Goal: Information Seeking & Learning: Learn about a topic

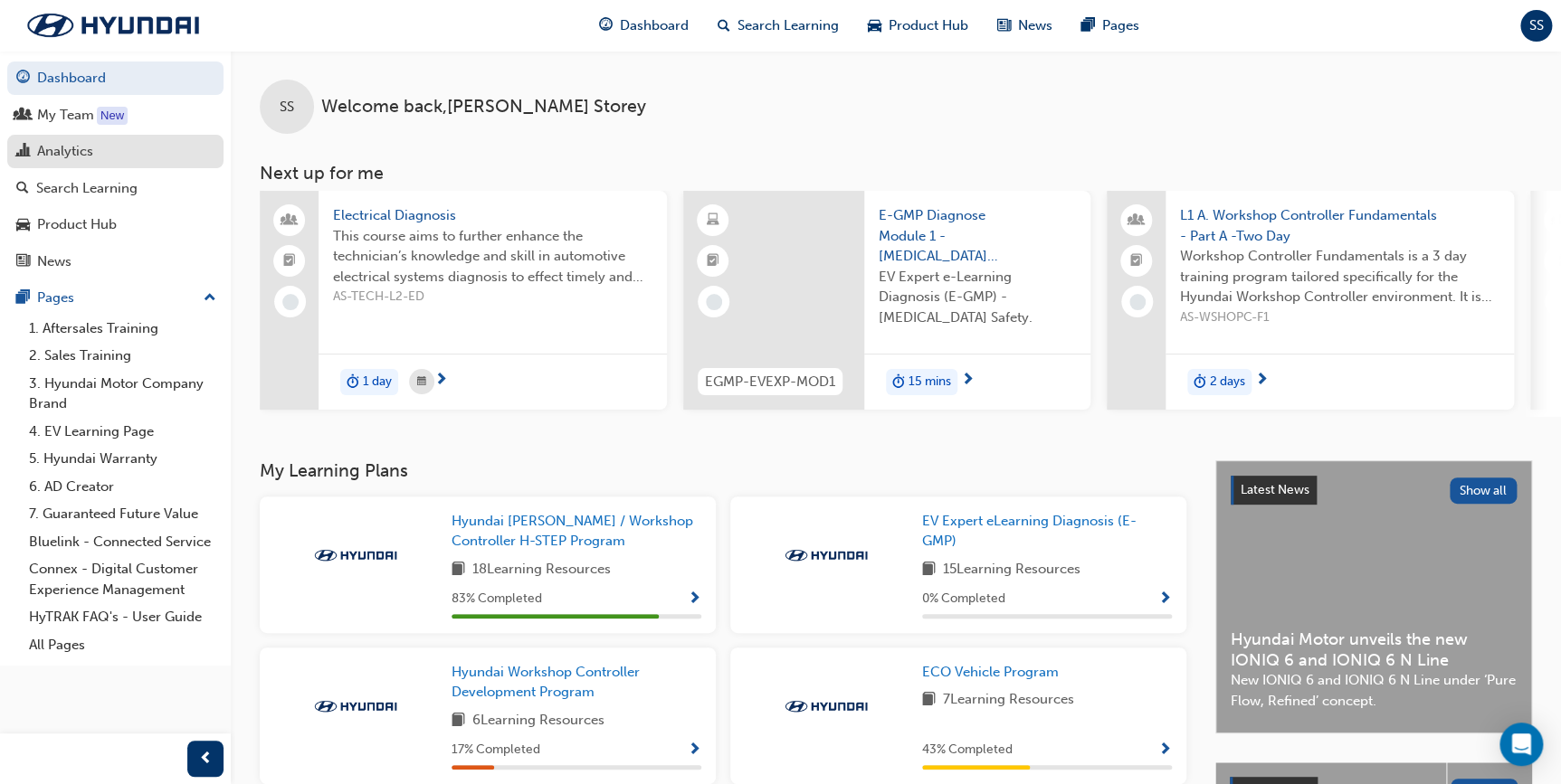
click at [152, 149] on div "Analytics" at bounding box center [115, 151] width 198 height 23
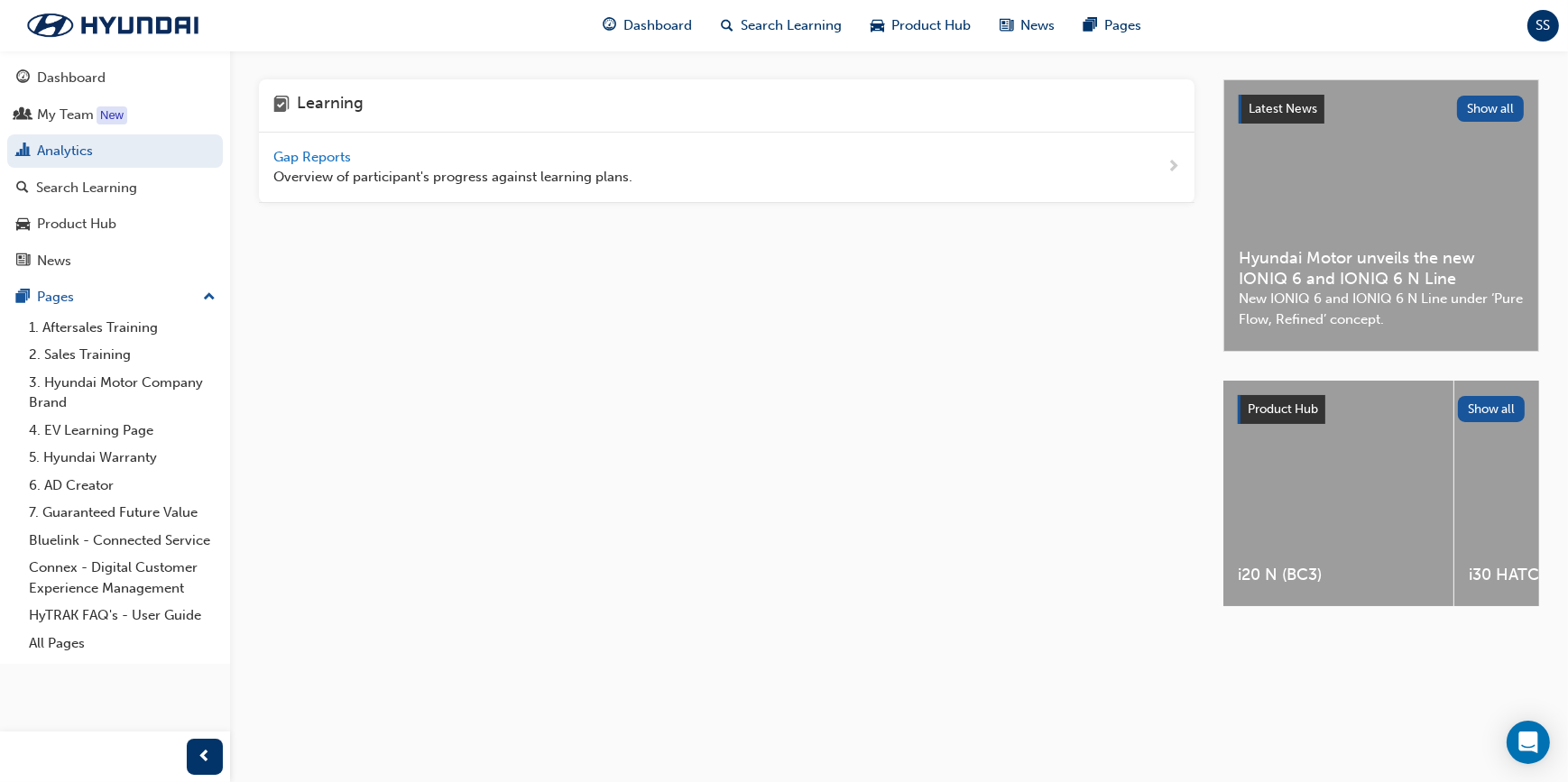
click at [326, 159] on span "Gap Reports" at bounding box center [313, 156] width 81 height 16
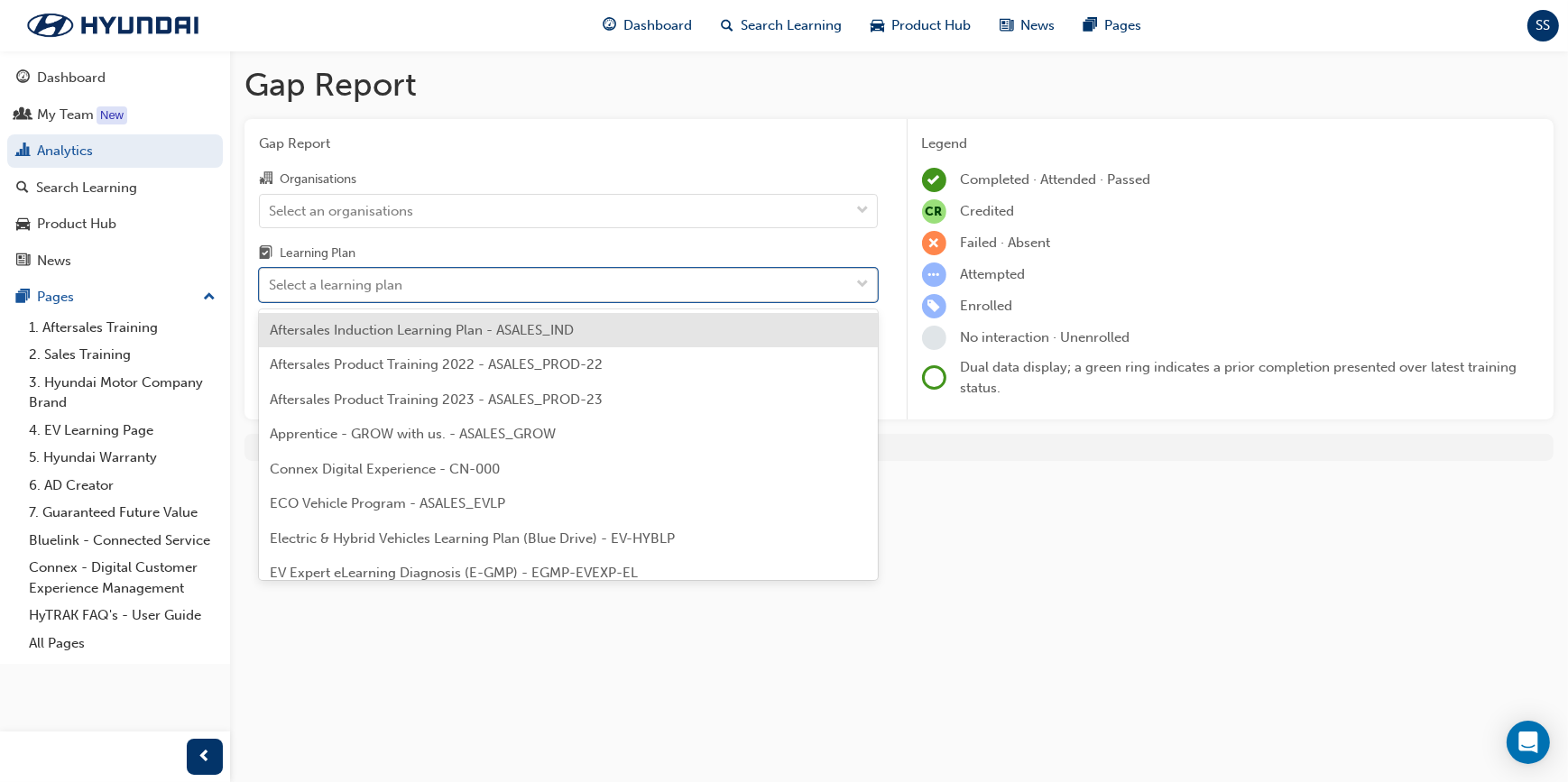
click at [457, 276] on div "Select a learning plan" at bounding box center [555, 286] width 590 height 32
click at [271, 277] on input "Learning Plan option Aftersales Induction Learning Plan - ASALES_IND focused, 1…" at bounding box center [270, 284] width 2 height 15
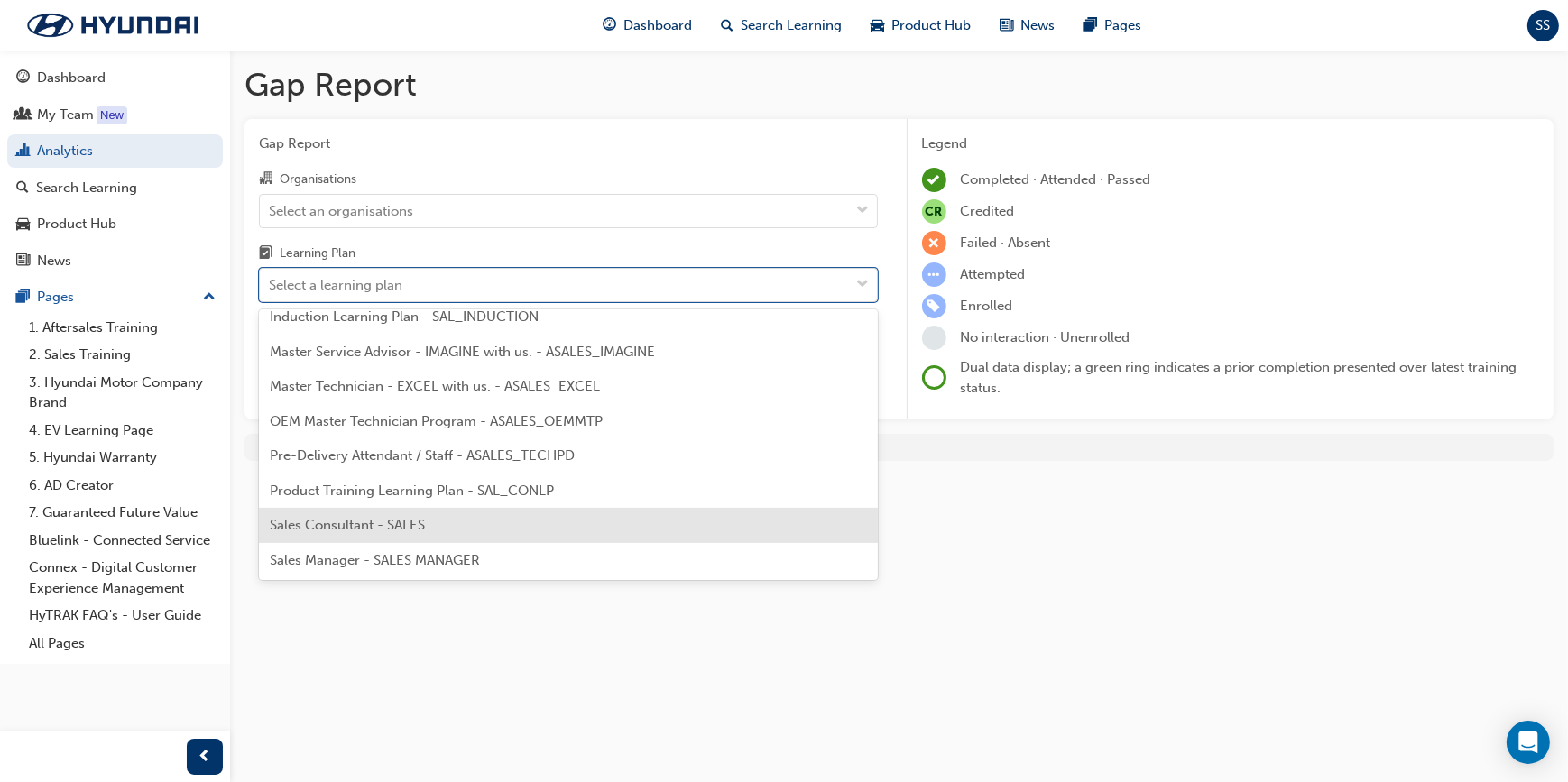
scroll to position [567, 0]
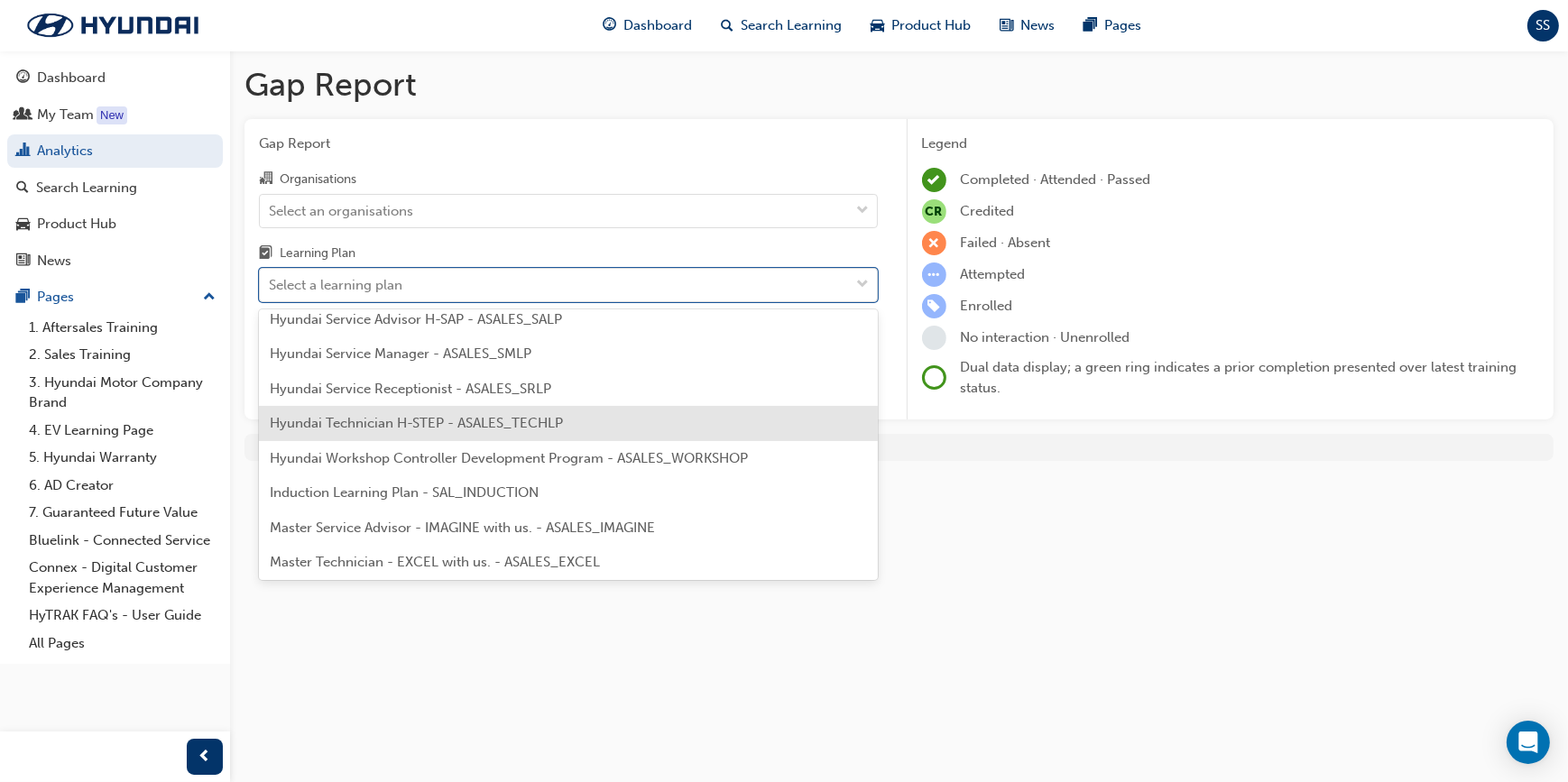
click at [503, 422] on span "Hyundai Technician H-STEP - ASALES_TECHLP" at bounding box center [416, 423] width 293 height 16
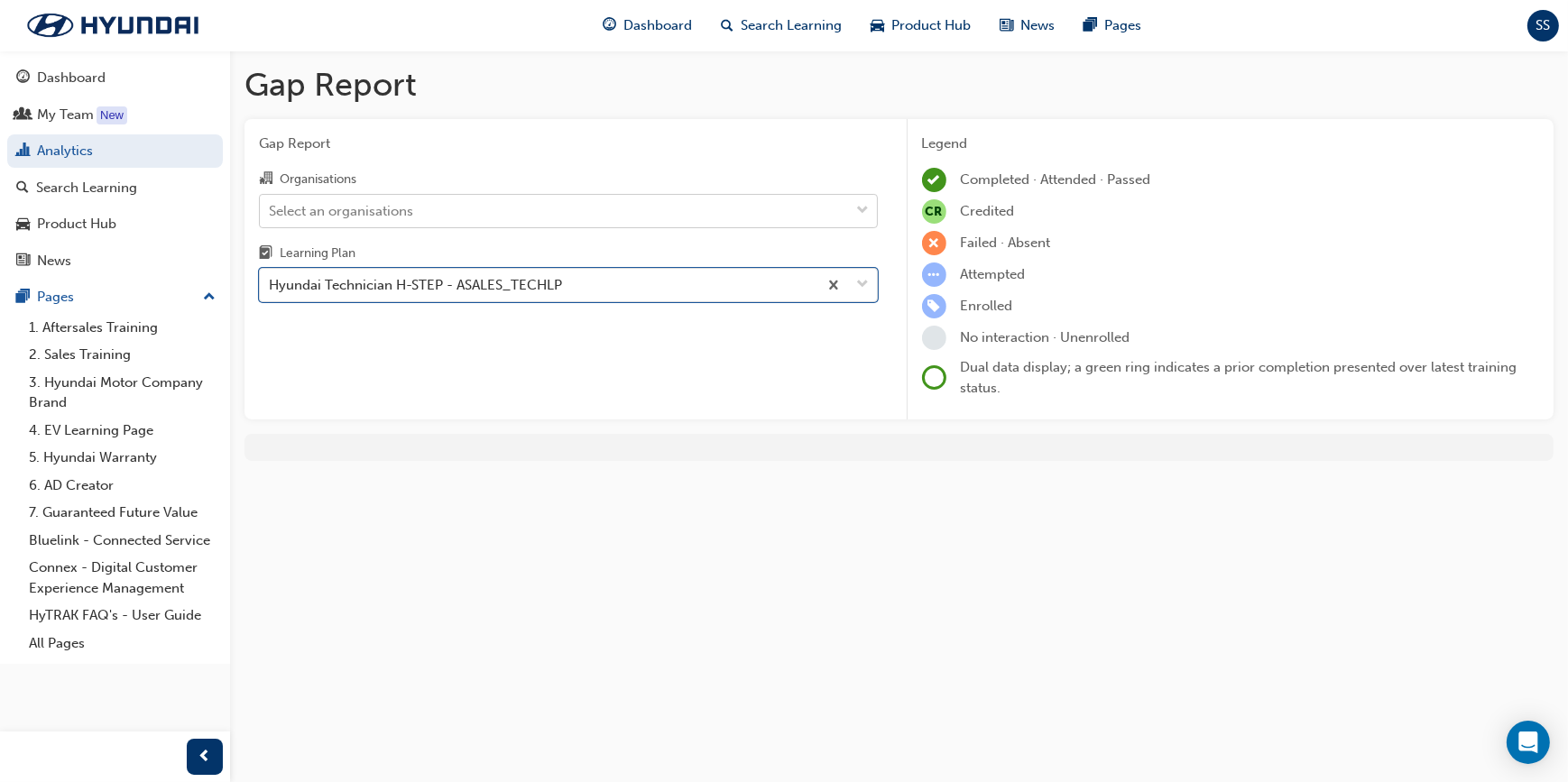
click at [392, 195] on div "Select an organisations" at bounding box center [555, 211] width 590 height 32
click at [271, 202] on input "Organisations Select an organisations" at bounding box center [270, 209] width 2 height 15
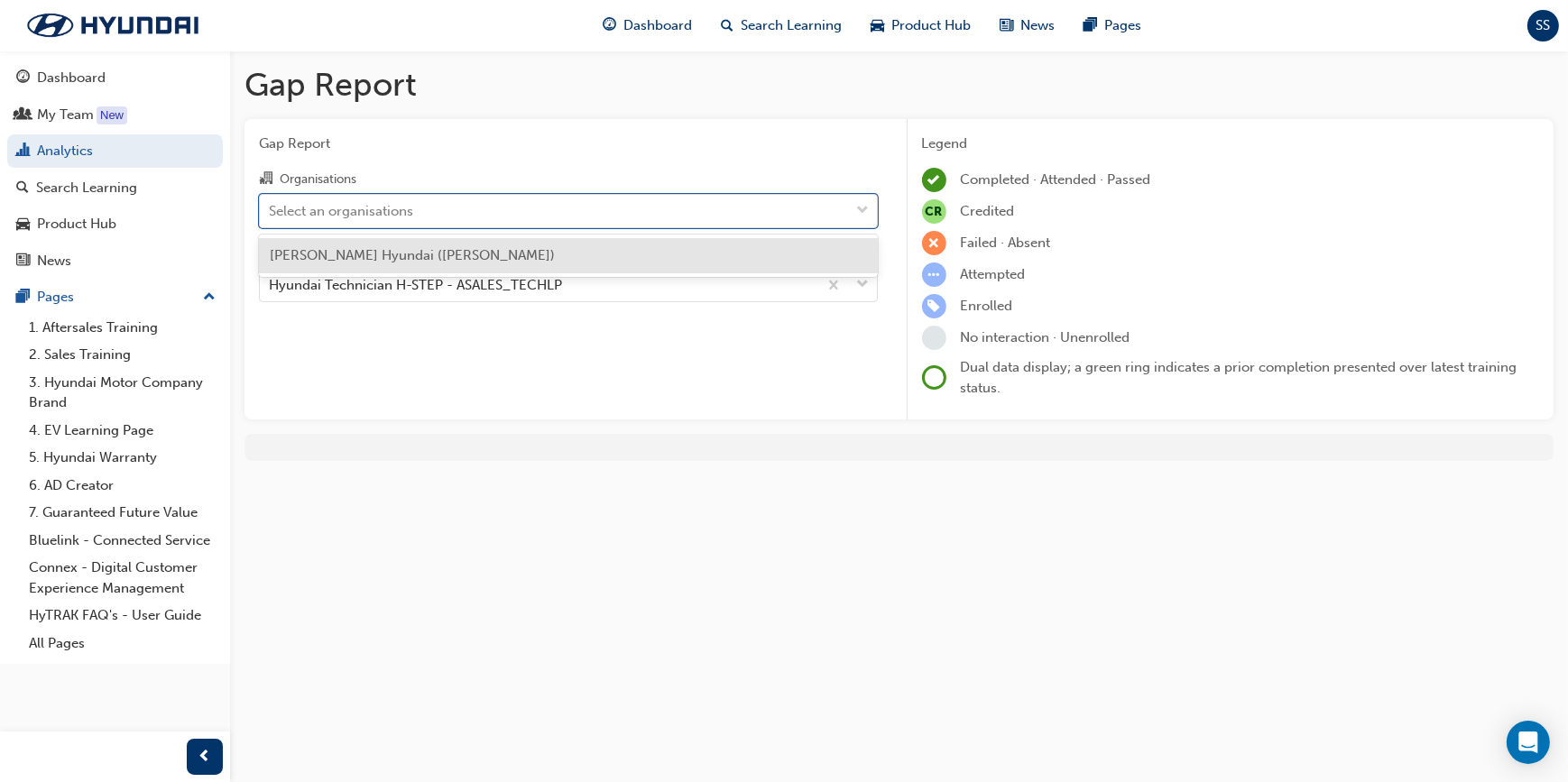
click at [393, 243] on div "[PERSON_NAME] Hyundai ([PERSON_NAME])" at bounding box center [568, 255] width 619 height 35
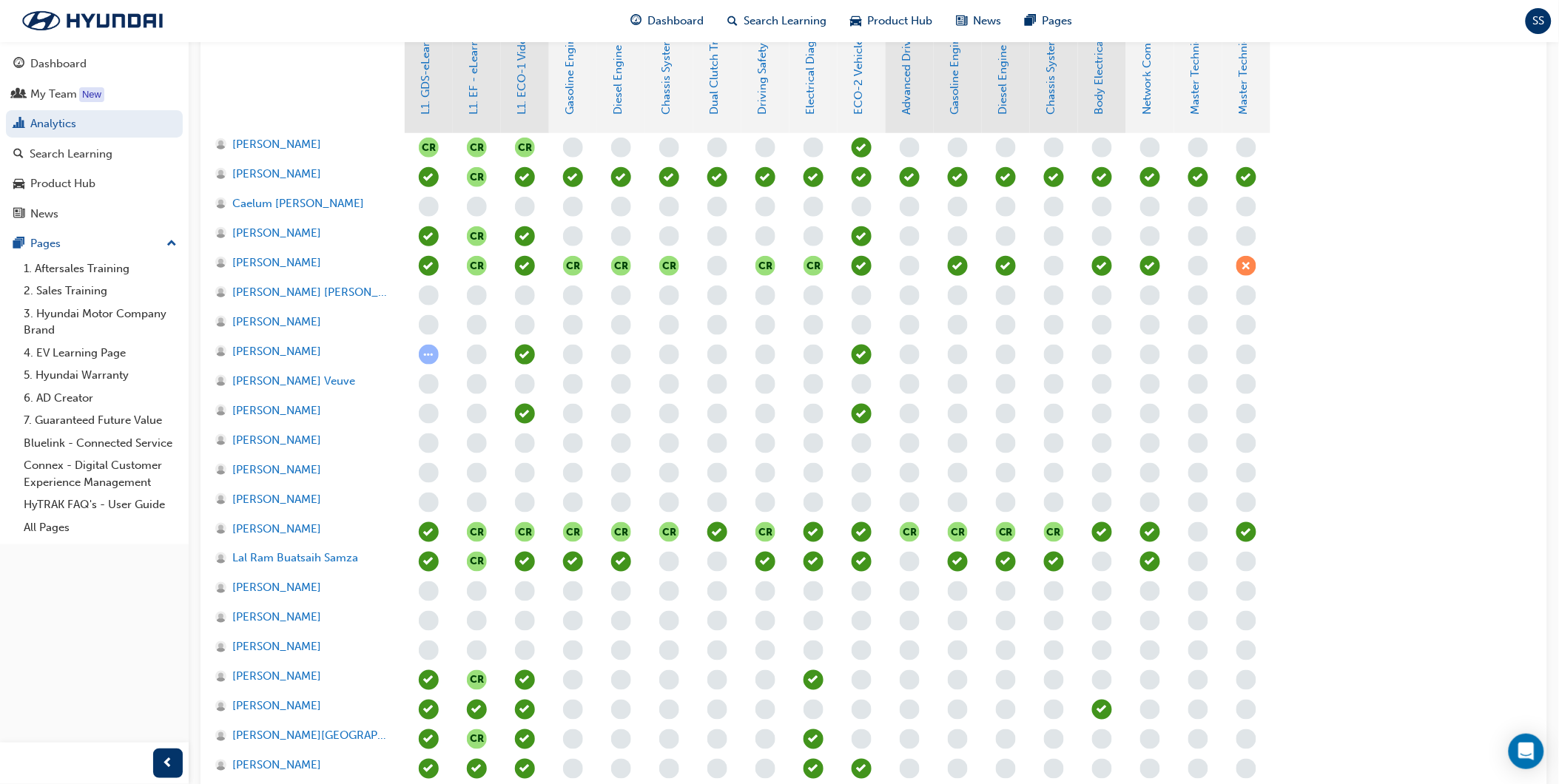
scroll to position [482, 0]
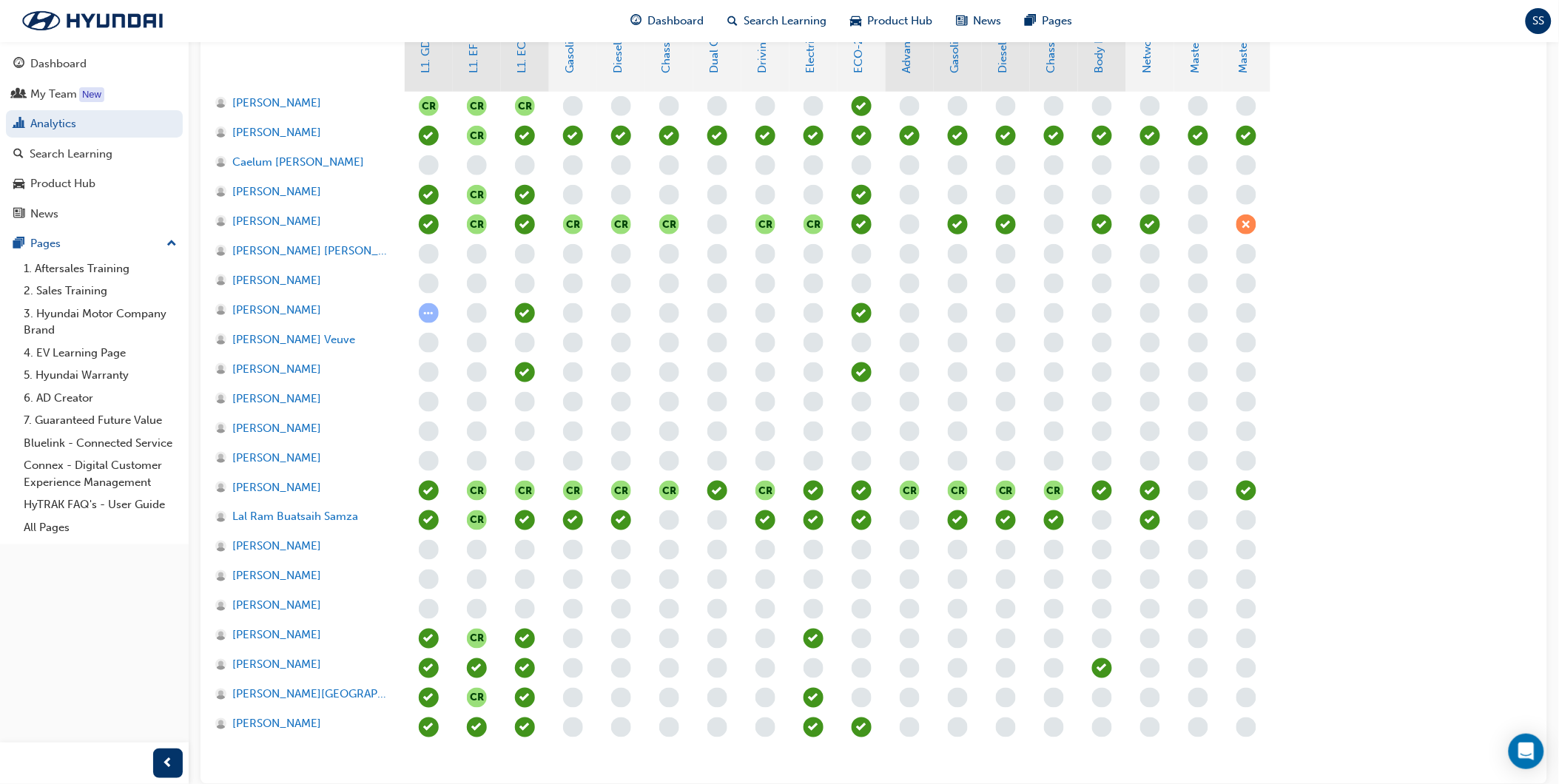
click at [1251, 490] on span "learningRecordVerb_ATTEND-icon" at bounding box center [1246, 491] width 20 height 20
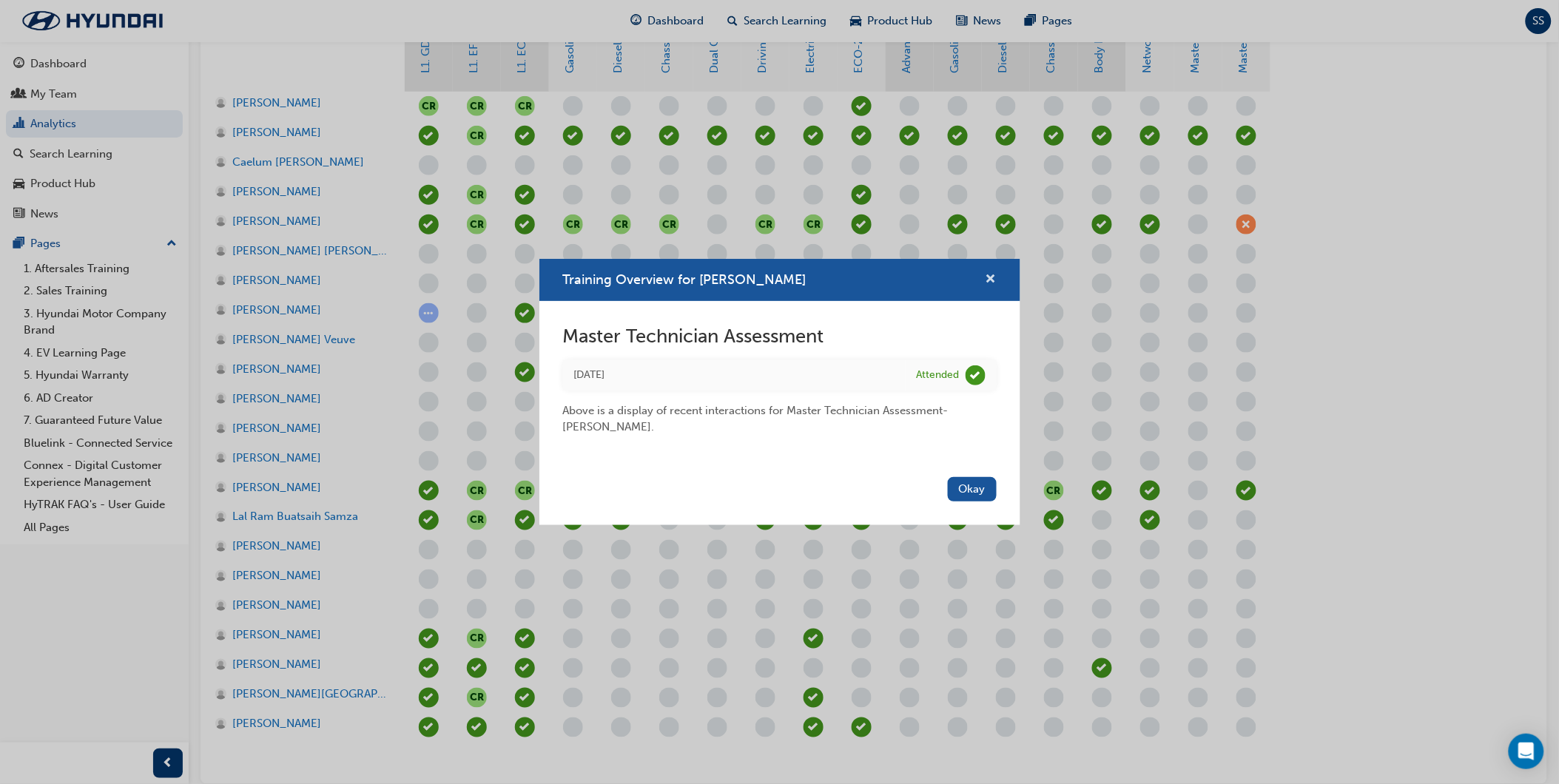
click at [991, 275] on span "cross-icon" at bounding box center [991, 280] width 11 height 13
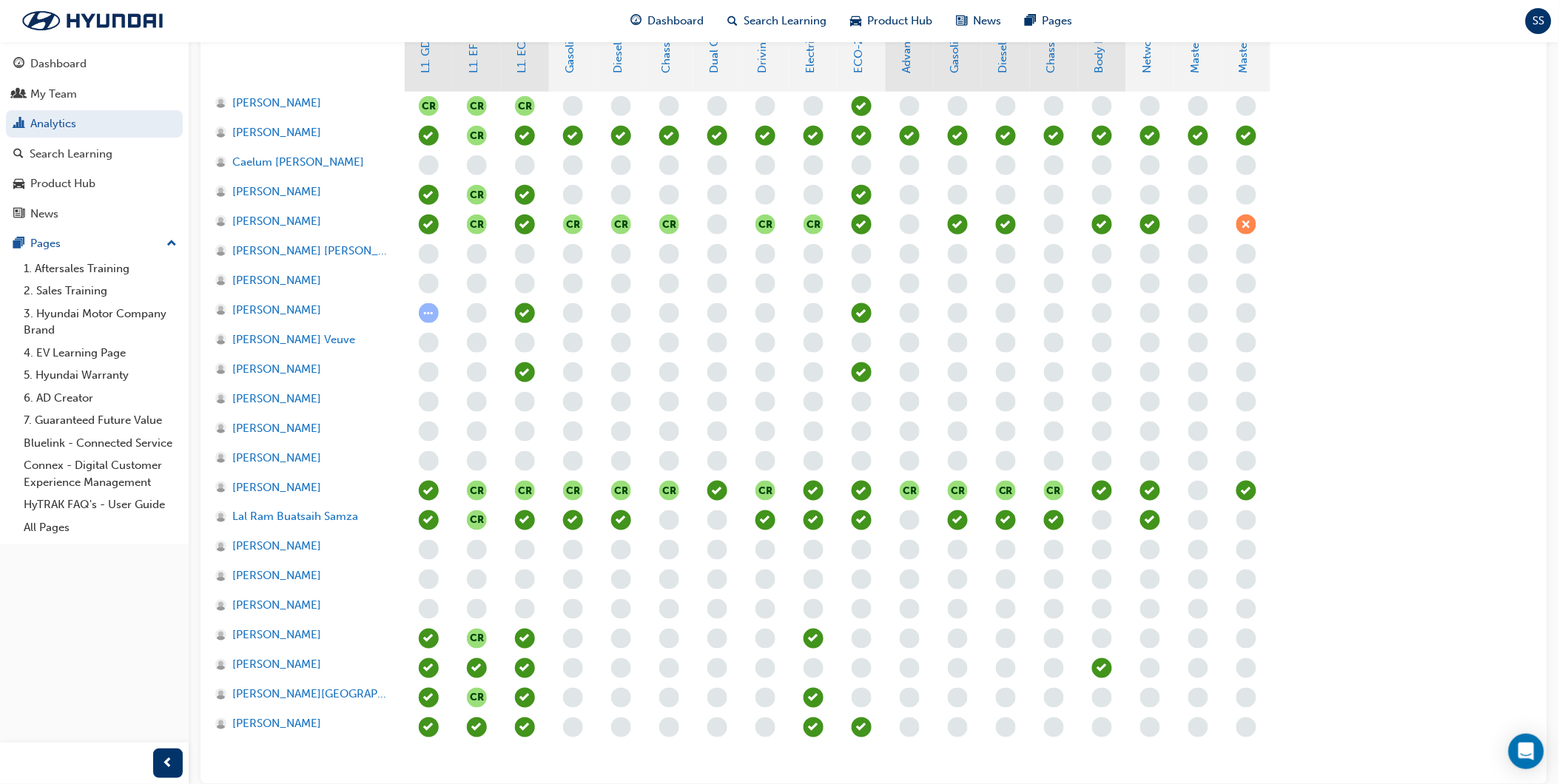
click at [1250, 223] on span "learningRecordVerb_ABSENT-icon" at bounding box center [1246, 225] width 20 height 20
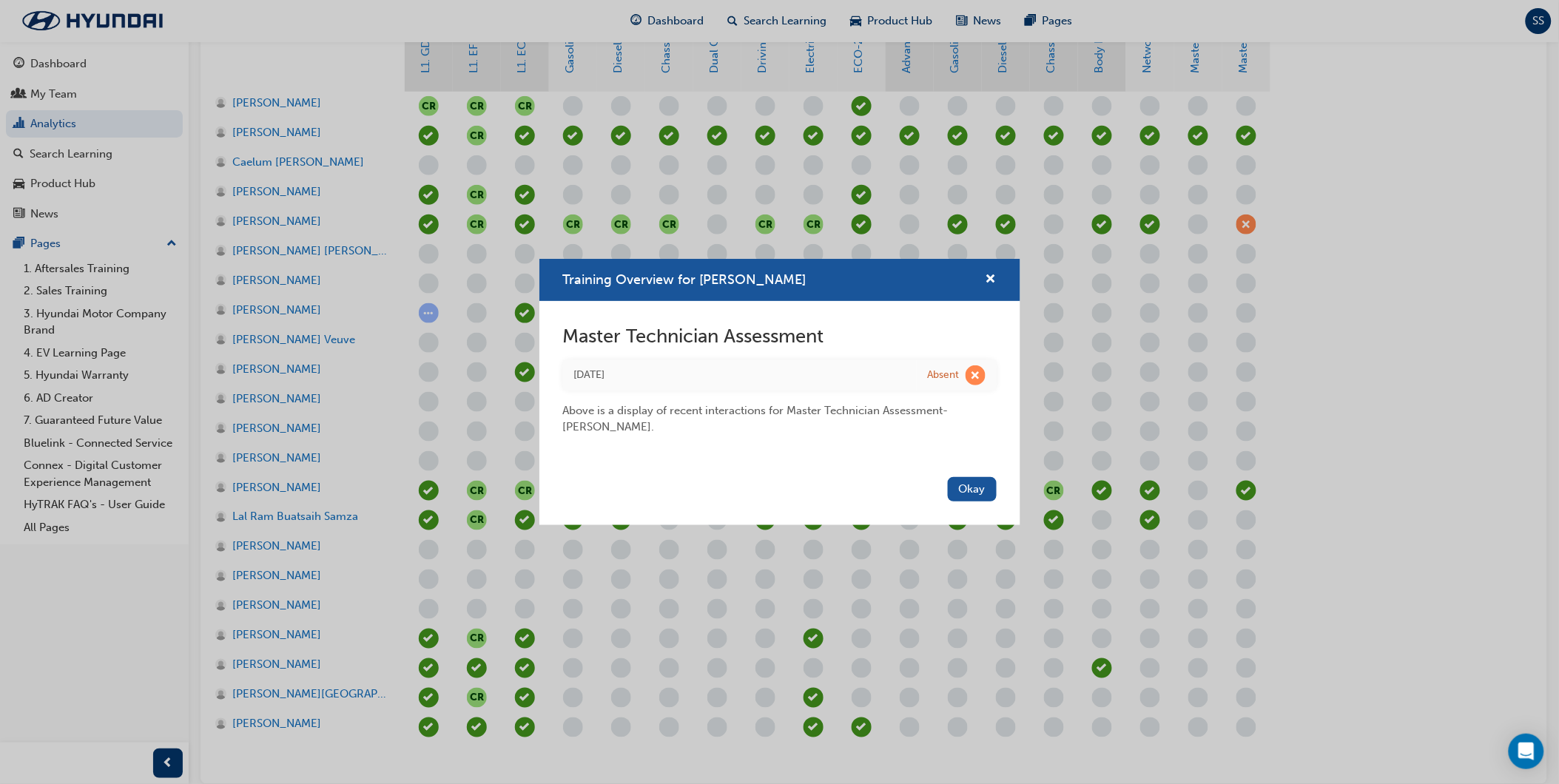
click at [1011, 277] on div "Training Overview for [PERSON_NAME]" at bounding box center [780, 280] width 481 height 42
click at [998, 283] on div "Training Overview for [PERSON_NAME]" at bounding box center [780, 280] width 481 height 42
click at [994, 278] on span "cross-icon" at bounding box center [991, 280] width 11 height 13
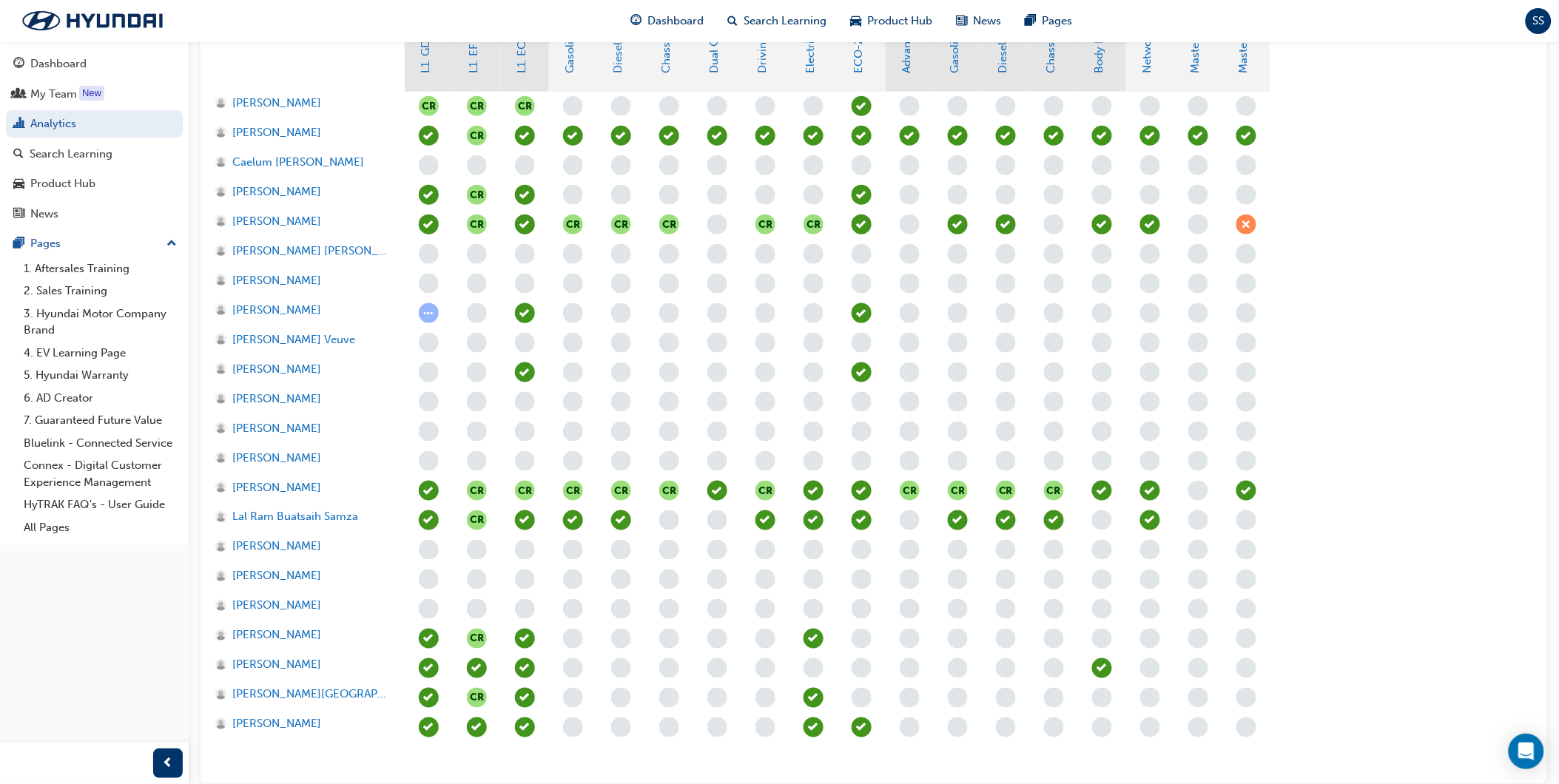
click at [1243, 138] on span "learningRecordVerb_ATTEND-icon" at bounding box center [1246, 136] width 20 height 20
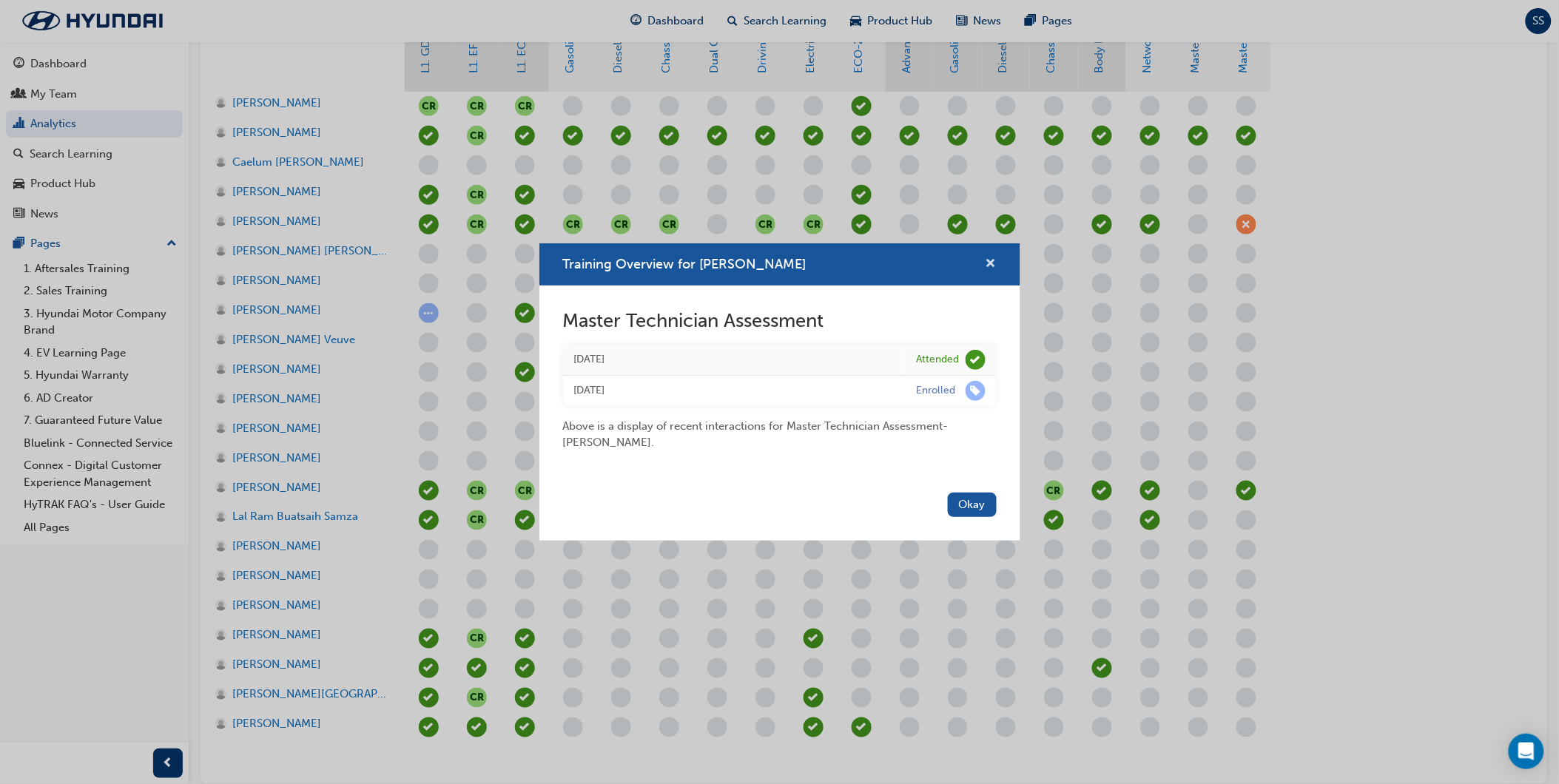
click at [995, 262] on span "cross-icon" at bounding box center [991, 265] width 11 height 13
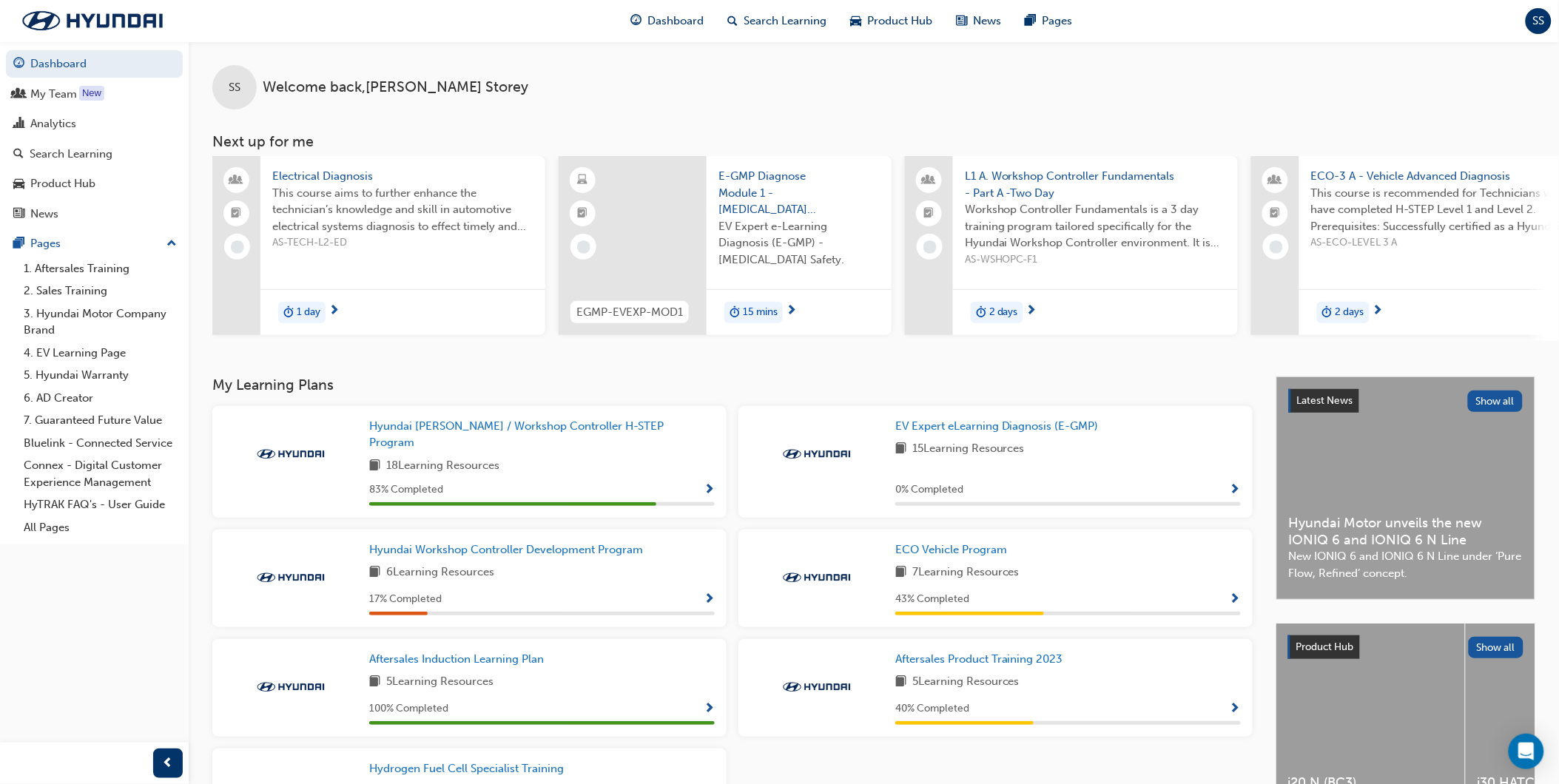
click at [575, 376] on div "SS Welcome back , Stuart Storey Next up for me Electrical Diagnosis This course…" at bounding box center [873, 209] width 1370 height 335
click at [462, 431] on span "Hyundai [PERSON_NAME] / Workshop Controller H-STEP Program" at bounding box center [516, 434] width 294 height 30
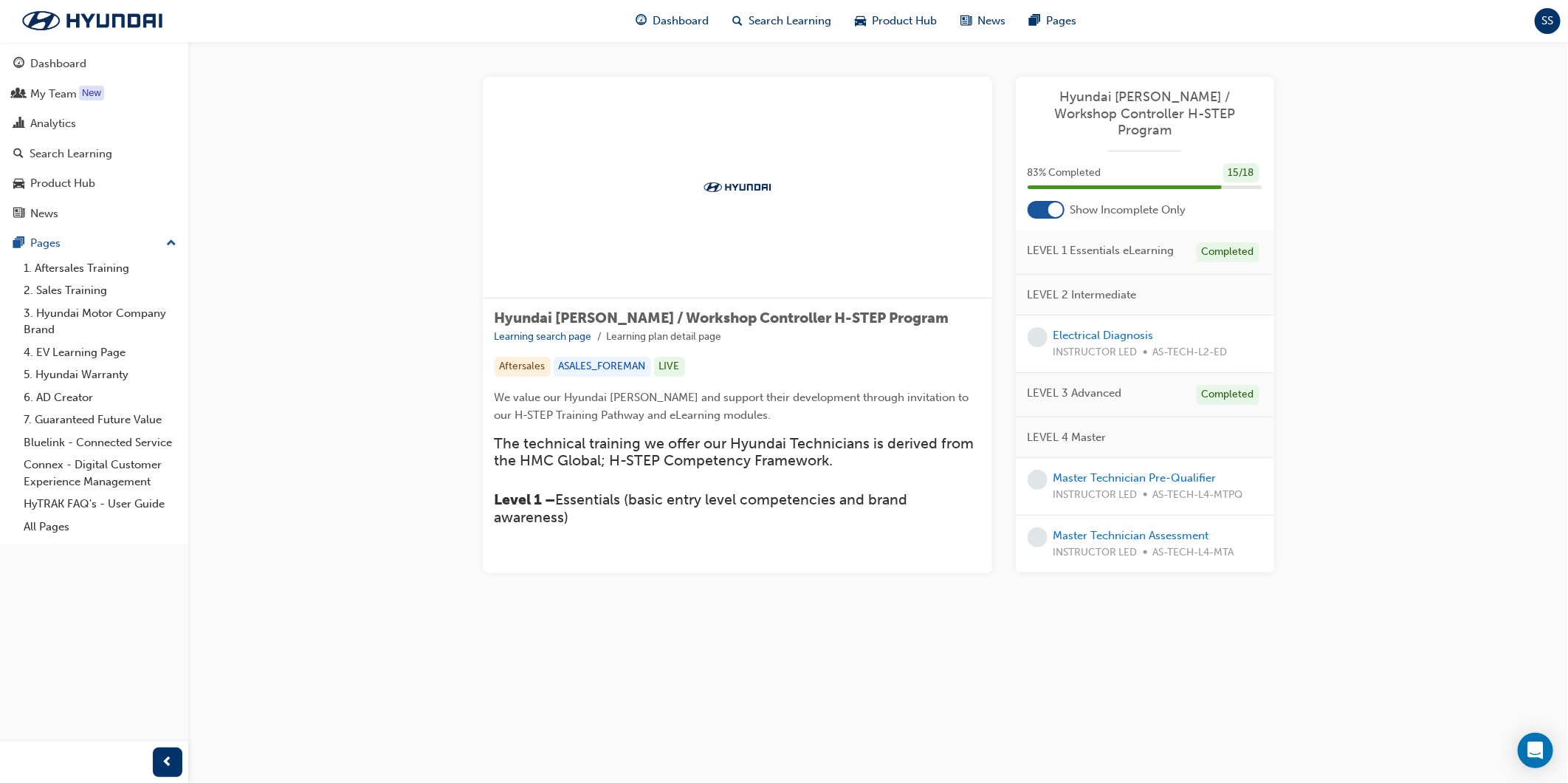
click at [1042, 201] on div at bounding box center [1045, 210] width 37 height 18
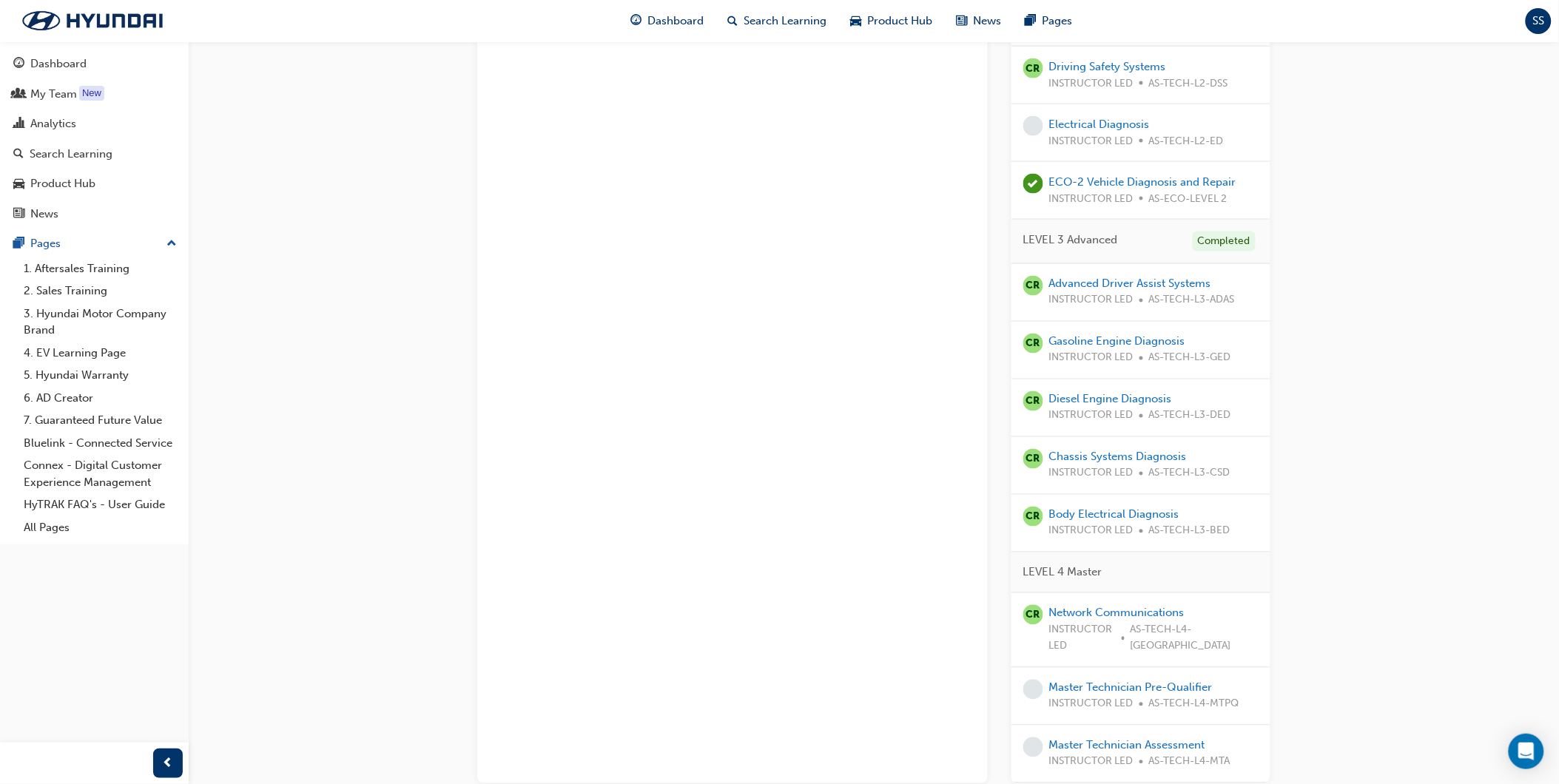
scroll to position [814, 0]
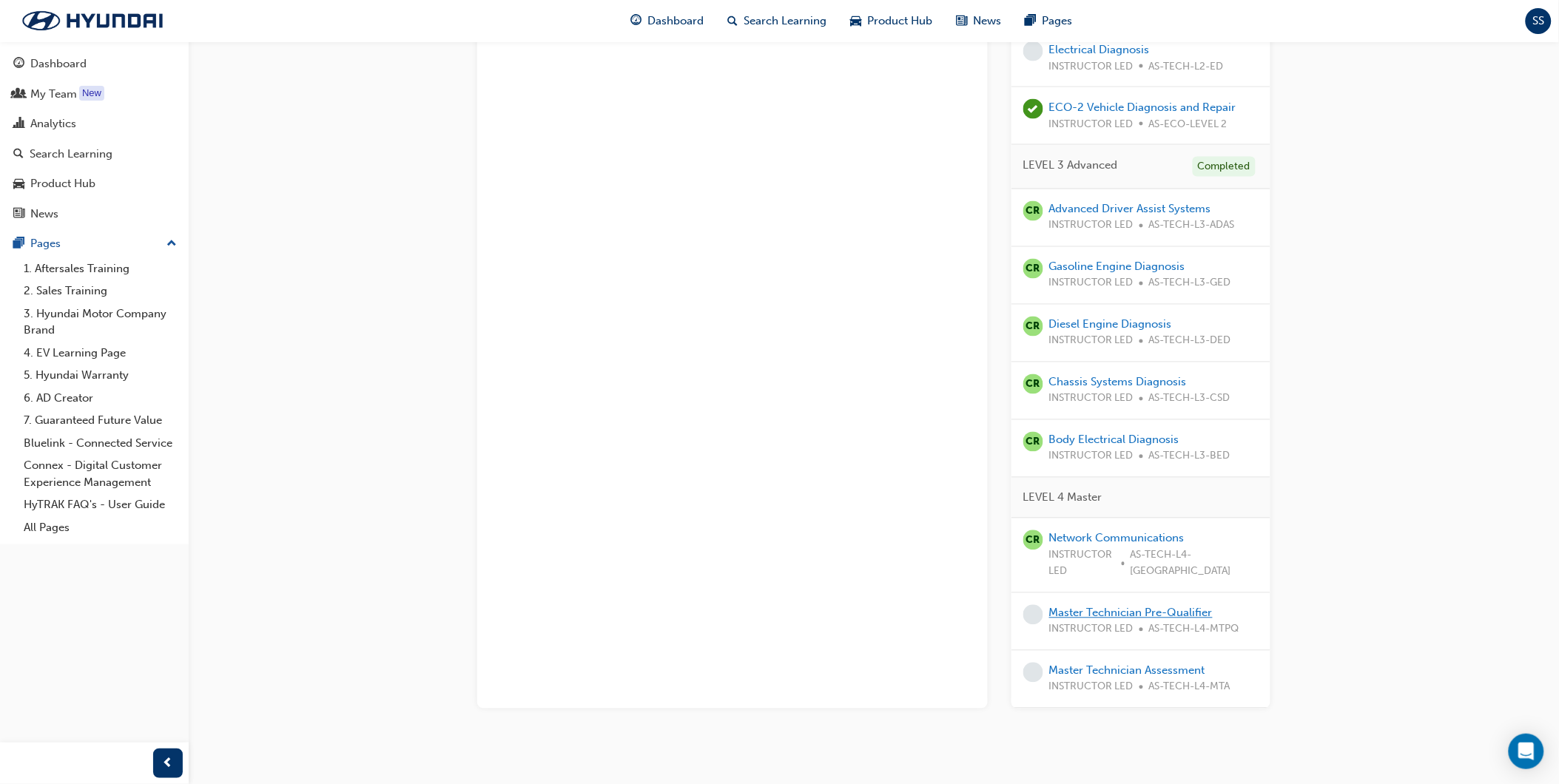
click at [1103, 606] on link "Master Technician Pre-Qualifier" at bounding box center [1131, 612] width 163 height 13
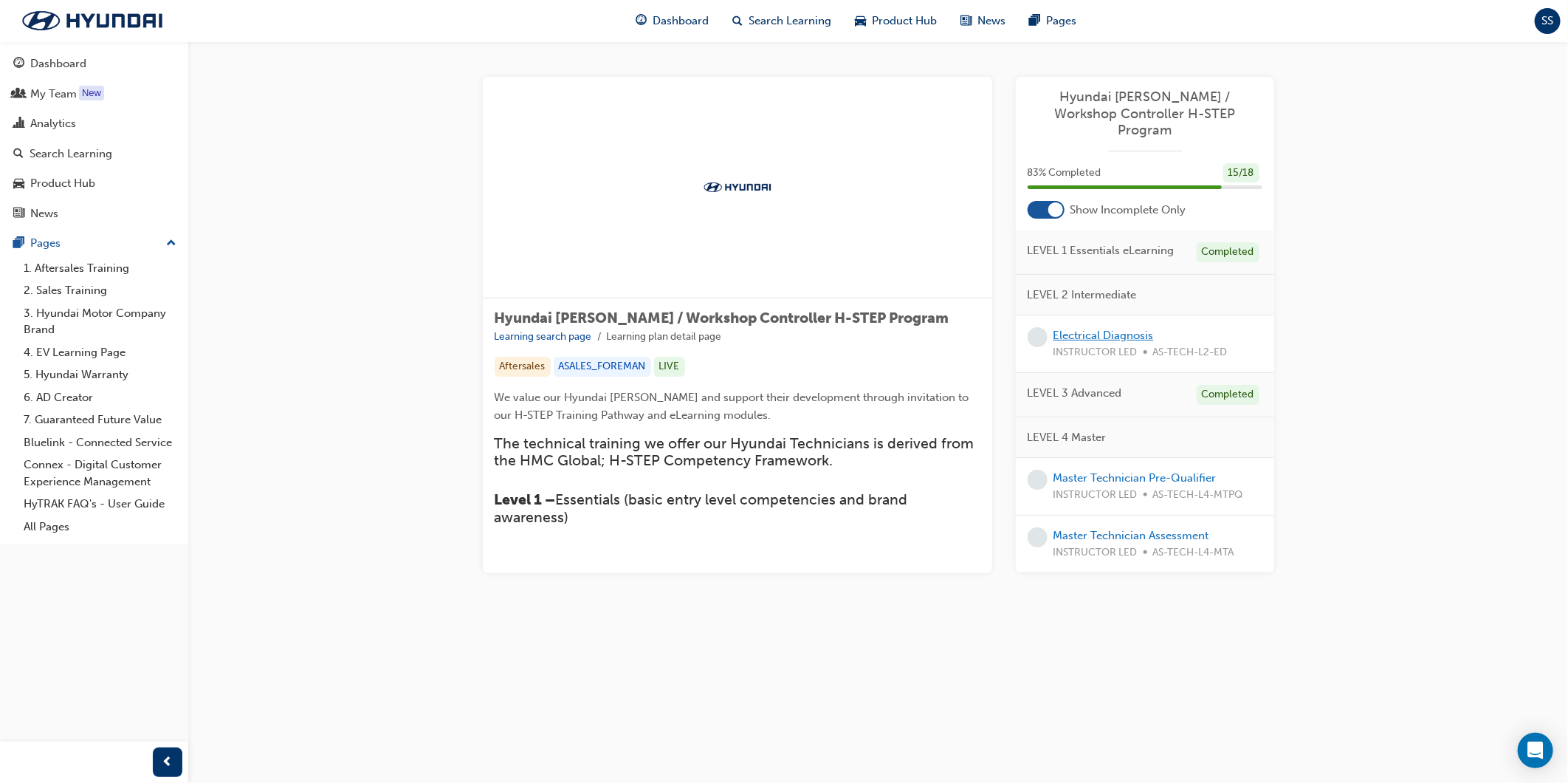
click at [1116, 329] on link "Electrical Diagnosis" at bounding box center [1103, 335] width 100 height 13
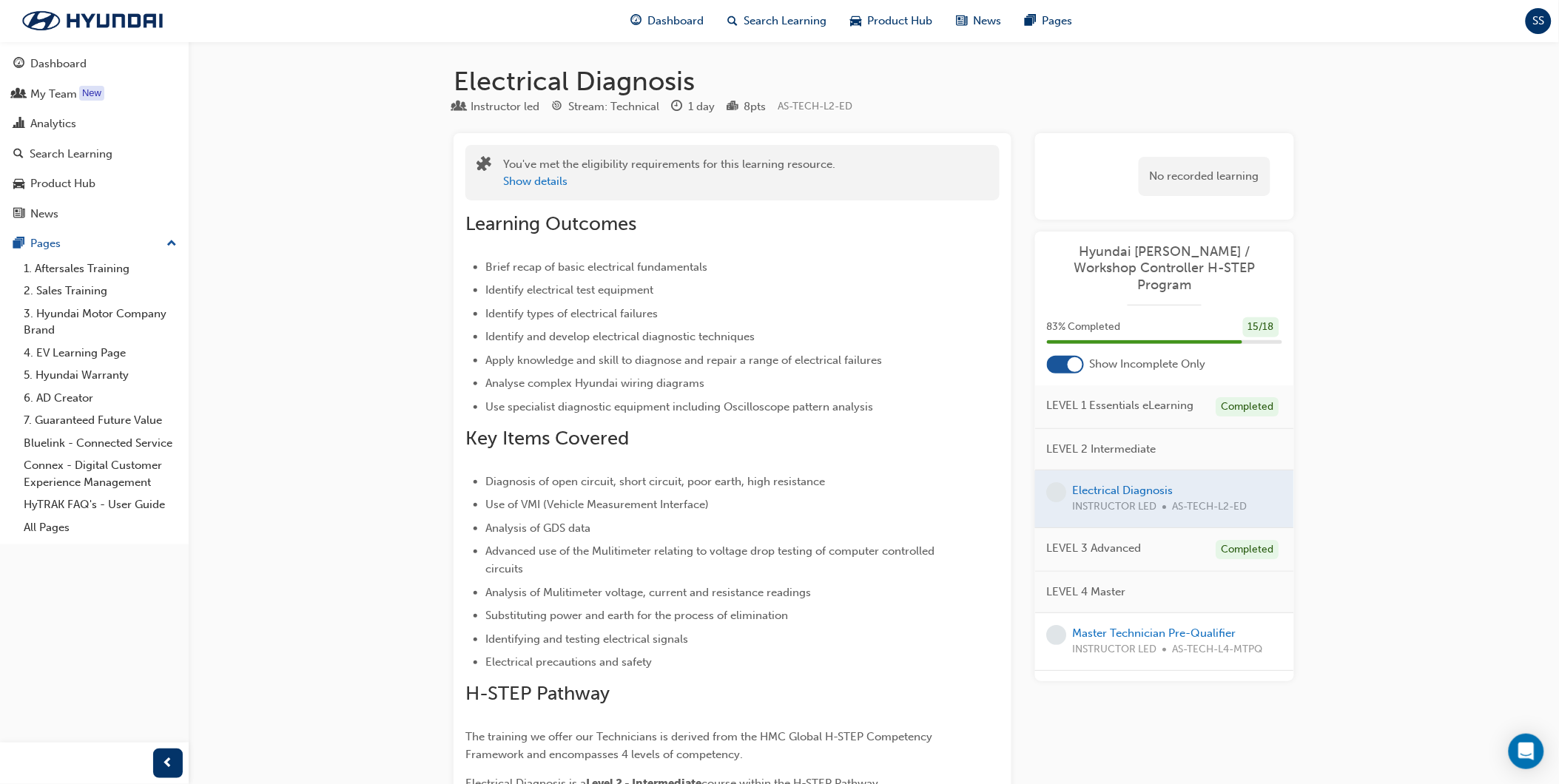
click at [1078, 356] on div at bounding box center [1065, 365] width 37 height 18
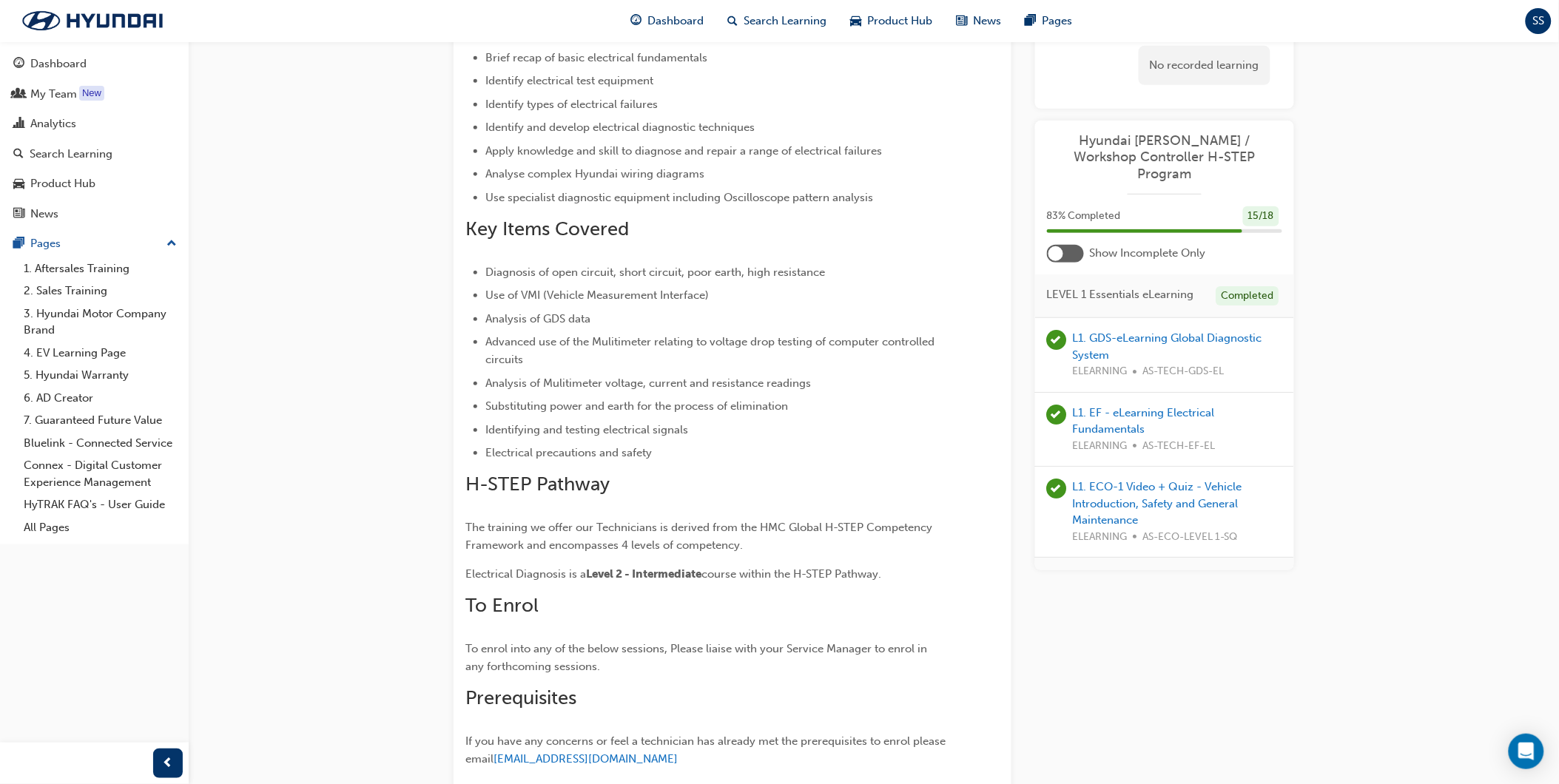
scroll to position [247, 0]
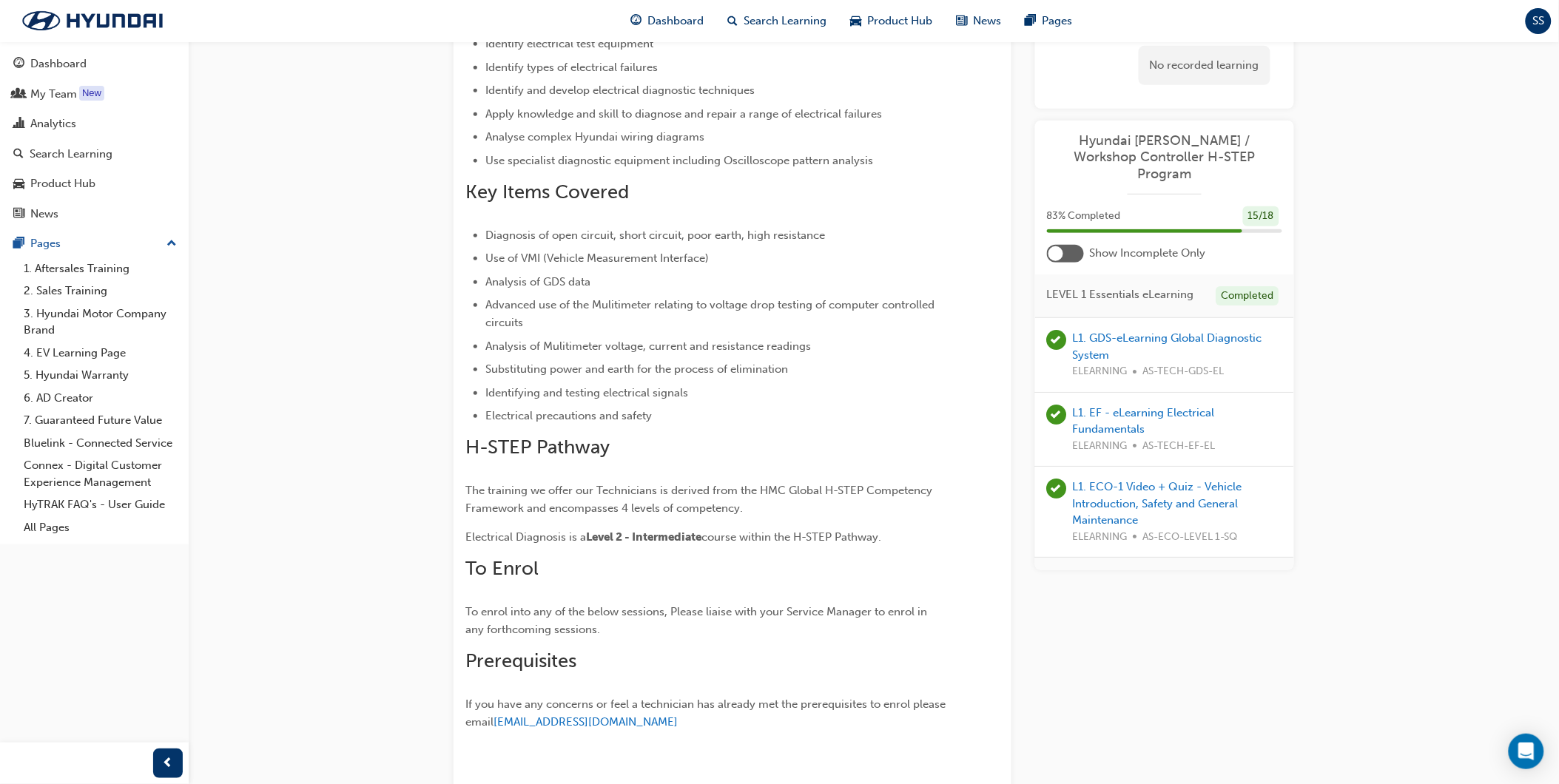
click at [1062, 247] on div at bounding box center [1056, 254] width 15 height 15
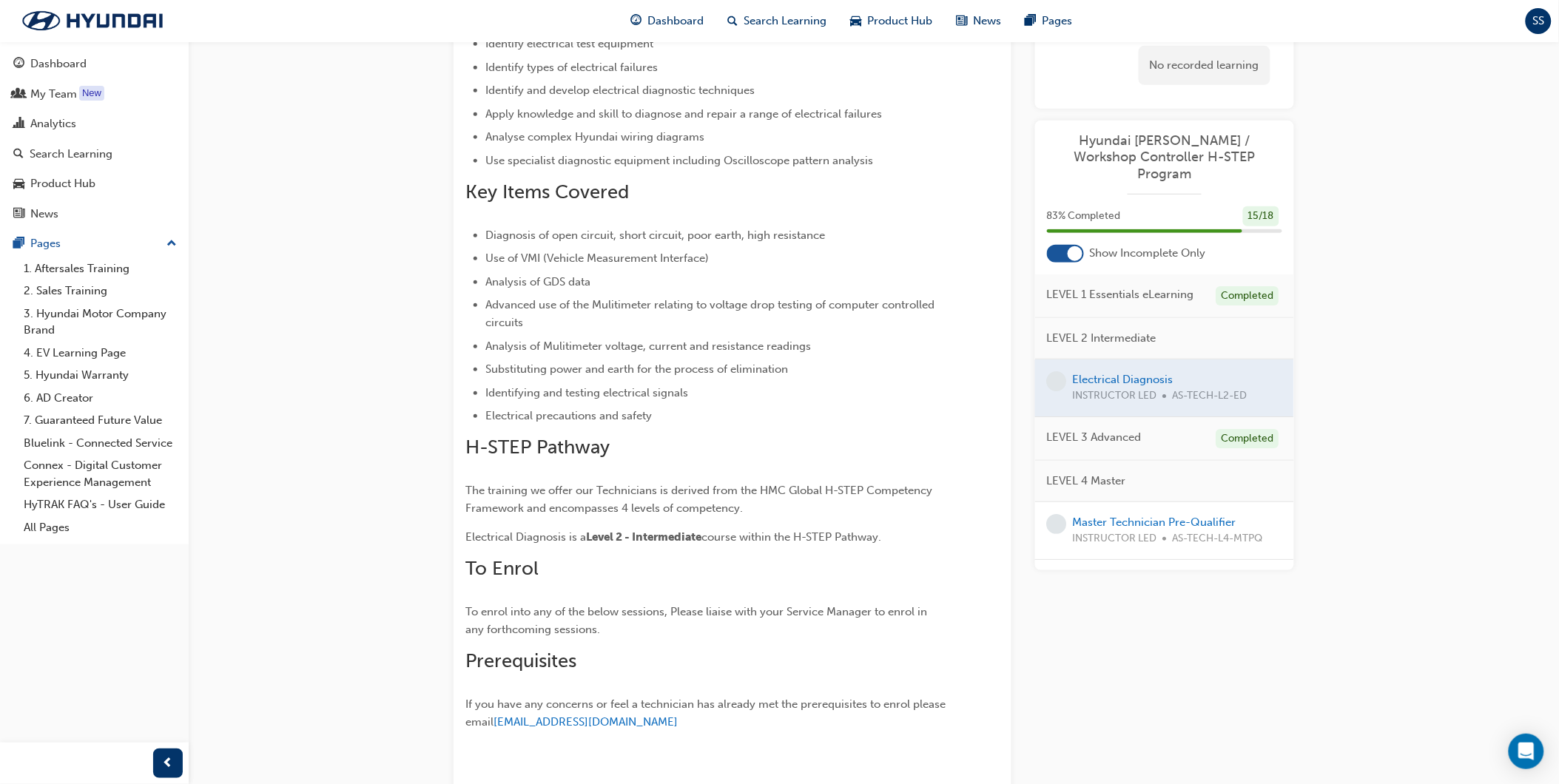
click at [1062, 245] on div at bounding box center [1065, 254] width 37 height 18
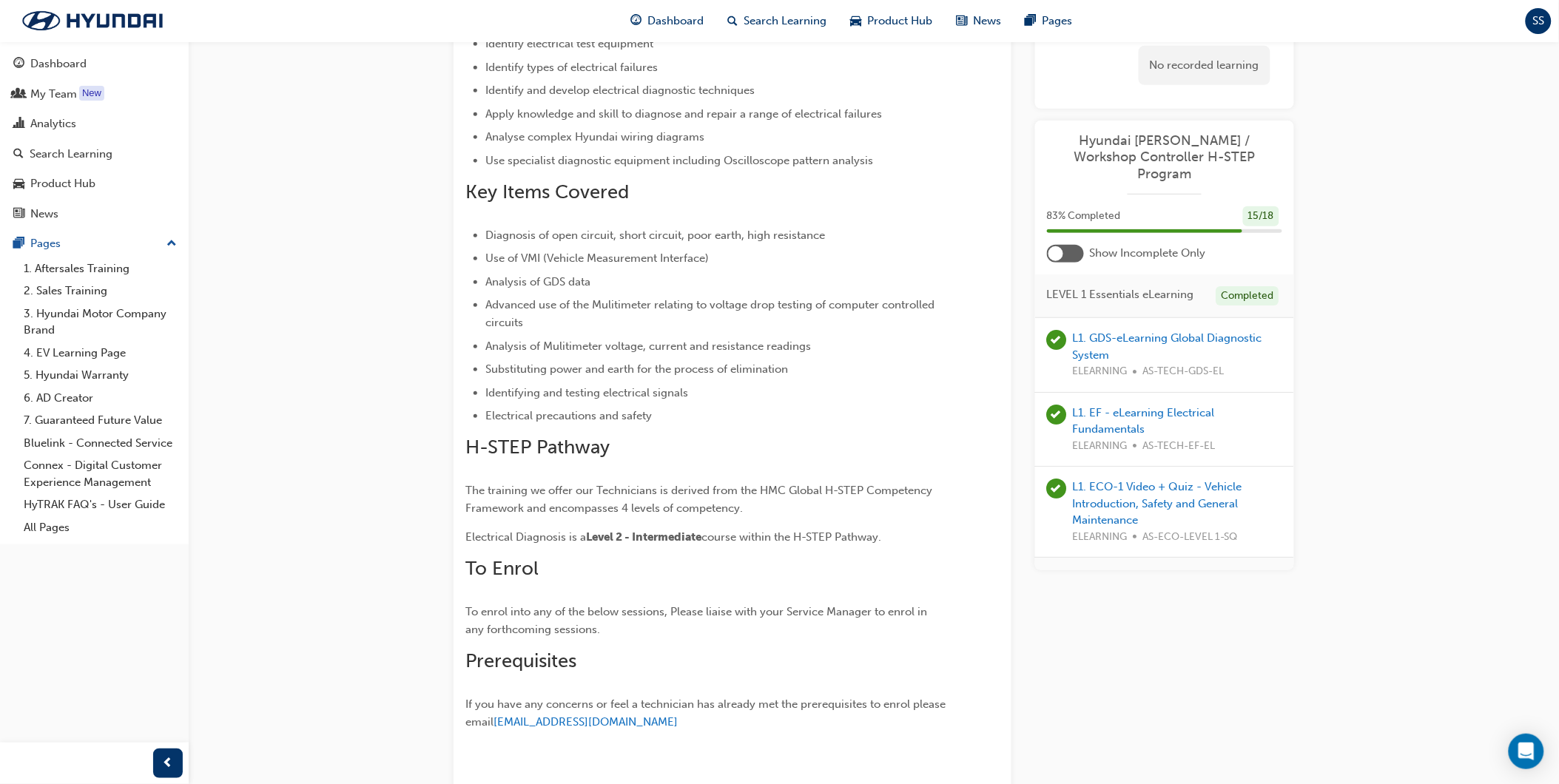
click at [1062, 247] on div at bounding box center [1056, 254] width 15 height 15
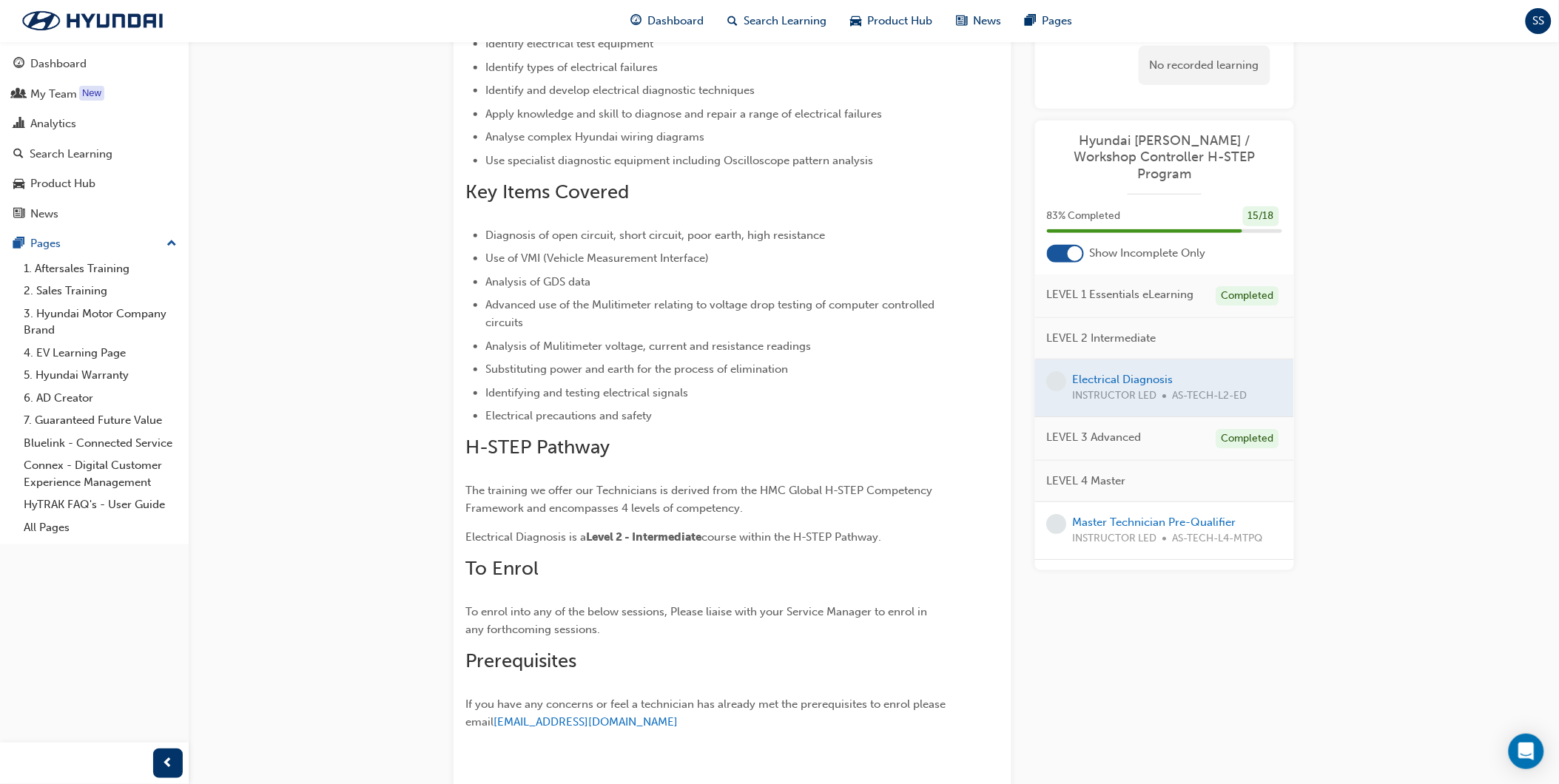
click at [1062, 245] on div at bounding box center [1065, 254] width 37 height 18
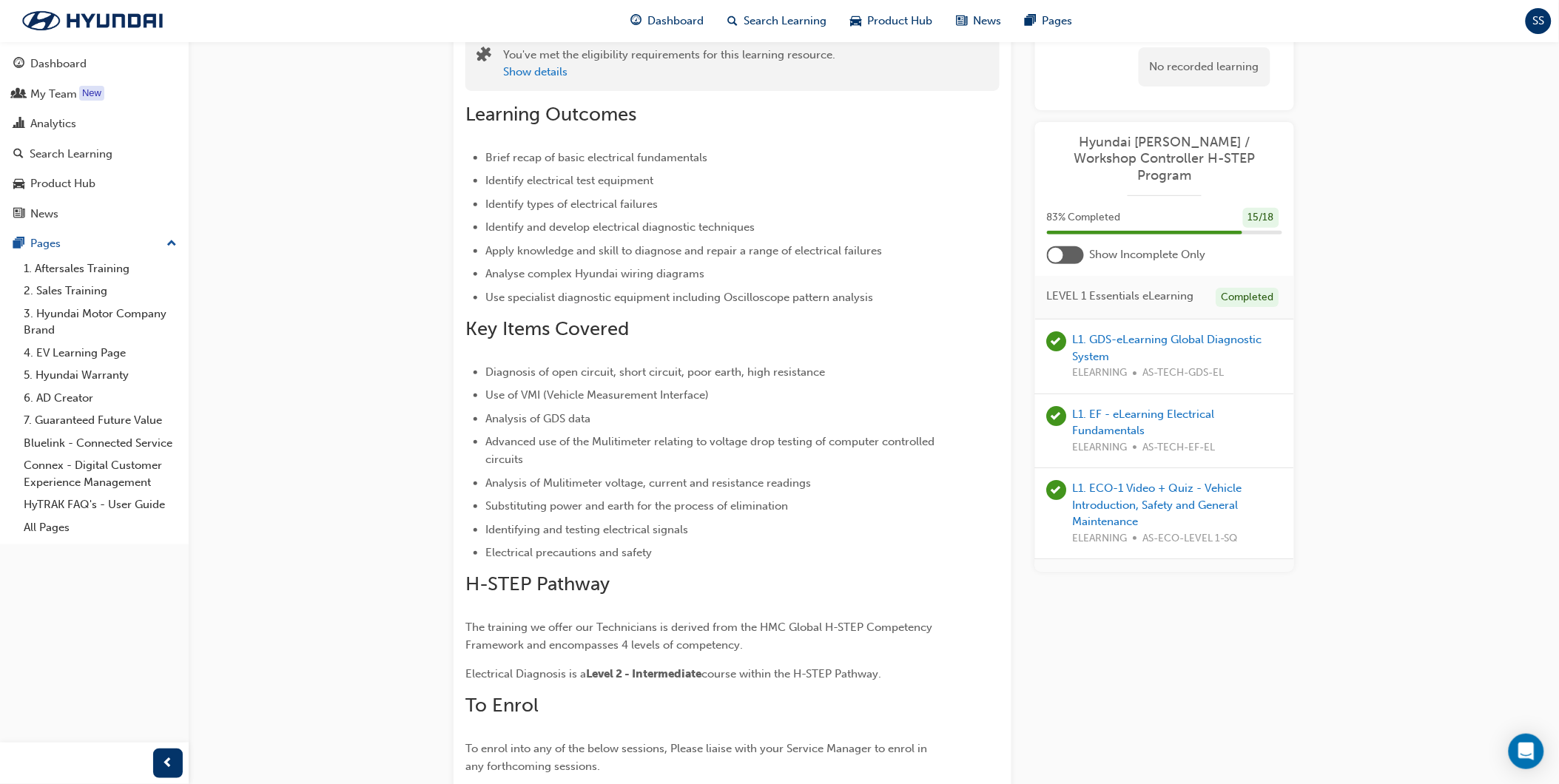
scroll to position [0, 0]
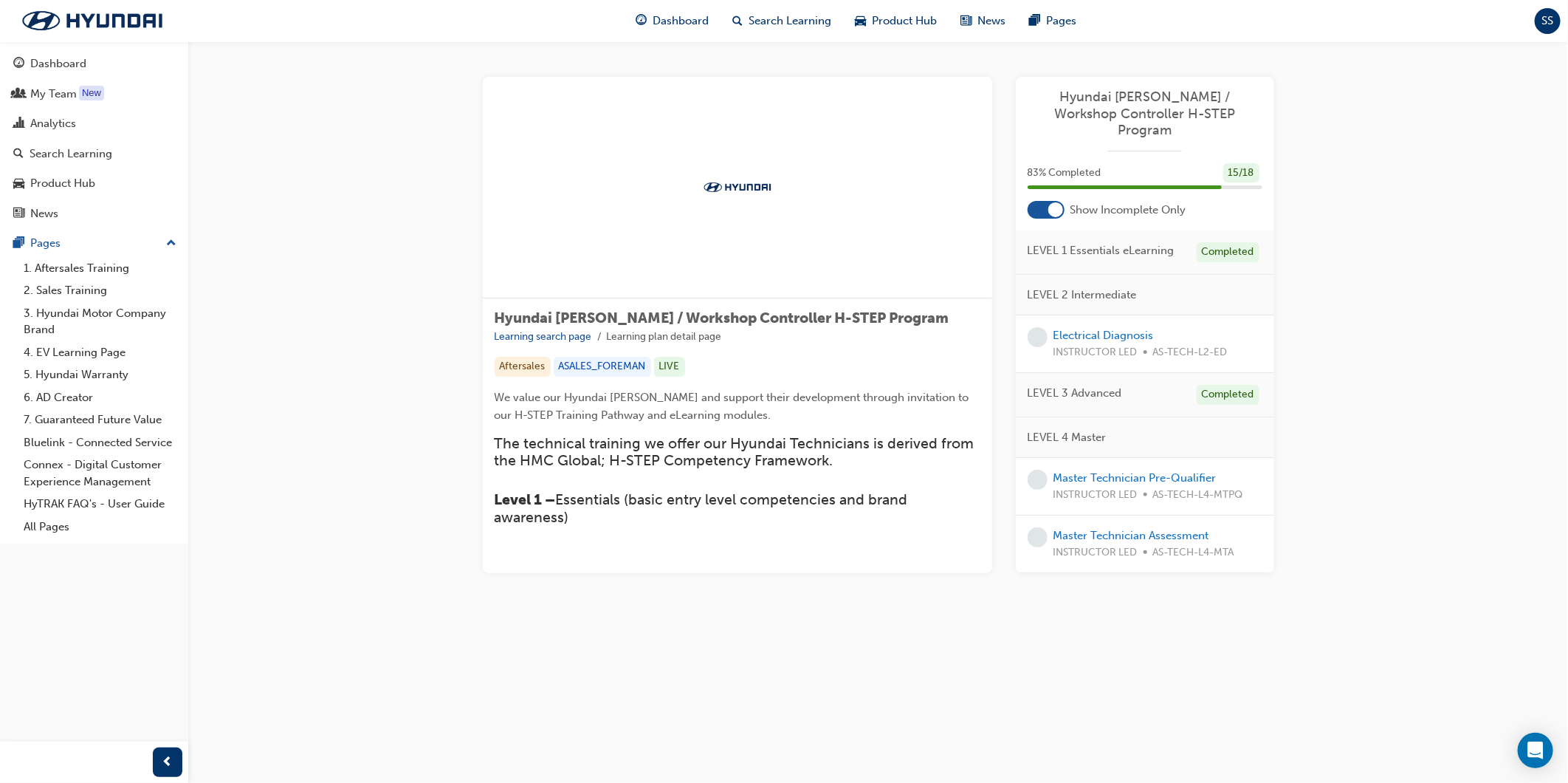
click at [1052, 202] on div at bounding box center [1056, 210] width 15 height 15
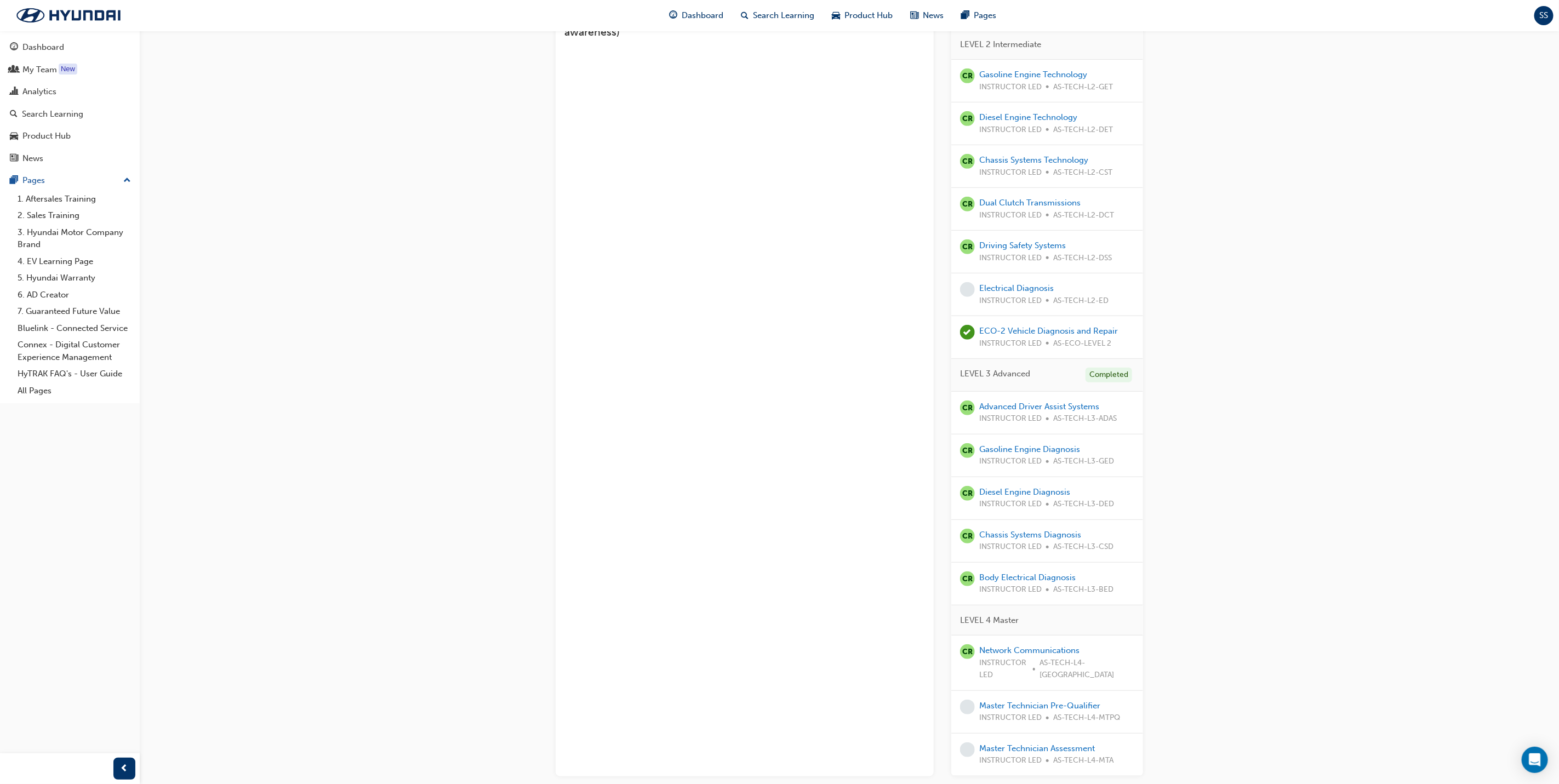
scroll to position [322, 0]
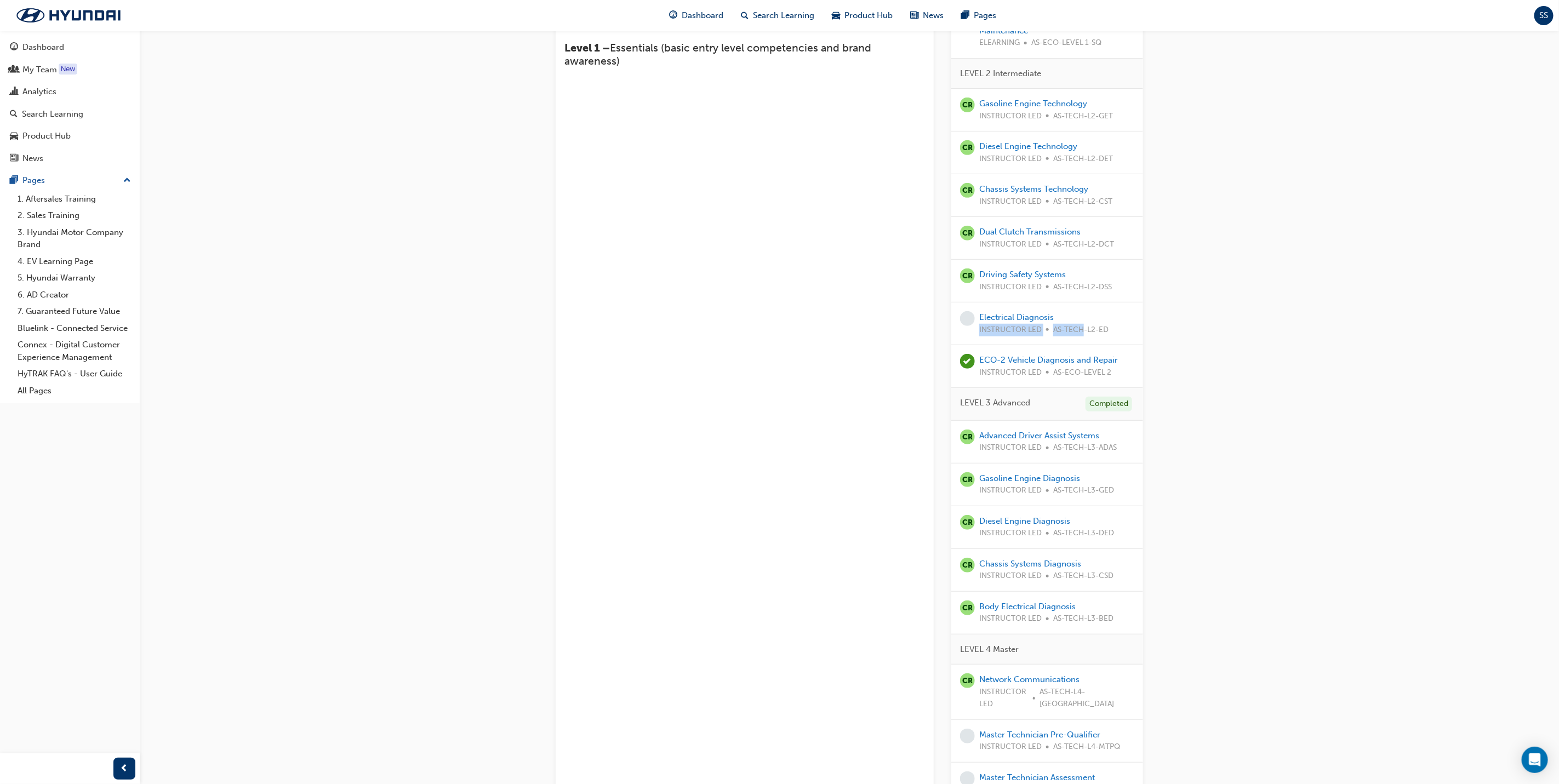
drag, startPoint x: 1082, startPoint y: 316, endPoint x: 1080, endPoint y: 310, distance: 6.3
click at [1080, 311] on div "Electrical Diagnosis INSTRUCTOR LED AS-TECH-L2-ED" at bounding box center [1044, 323] width 130 height 25
drag, startPoint x: 1080, startPoint y: 310, endPoint x: 1074, endPoint y: 303, distance: 9.2
click at [1077, 311] on div "Electrical Diagnosis INSTRUCTOR LED AS-TECH-L2-ED" at bounding box center [1044, 323] width 130 height 25
drag, startPoint x: 1040, startPoint y: 301, endPoint x: 980, endPoint y: 304, distance: 60.1
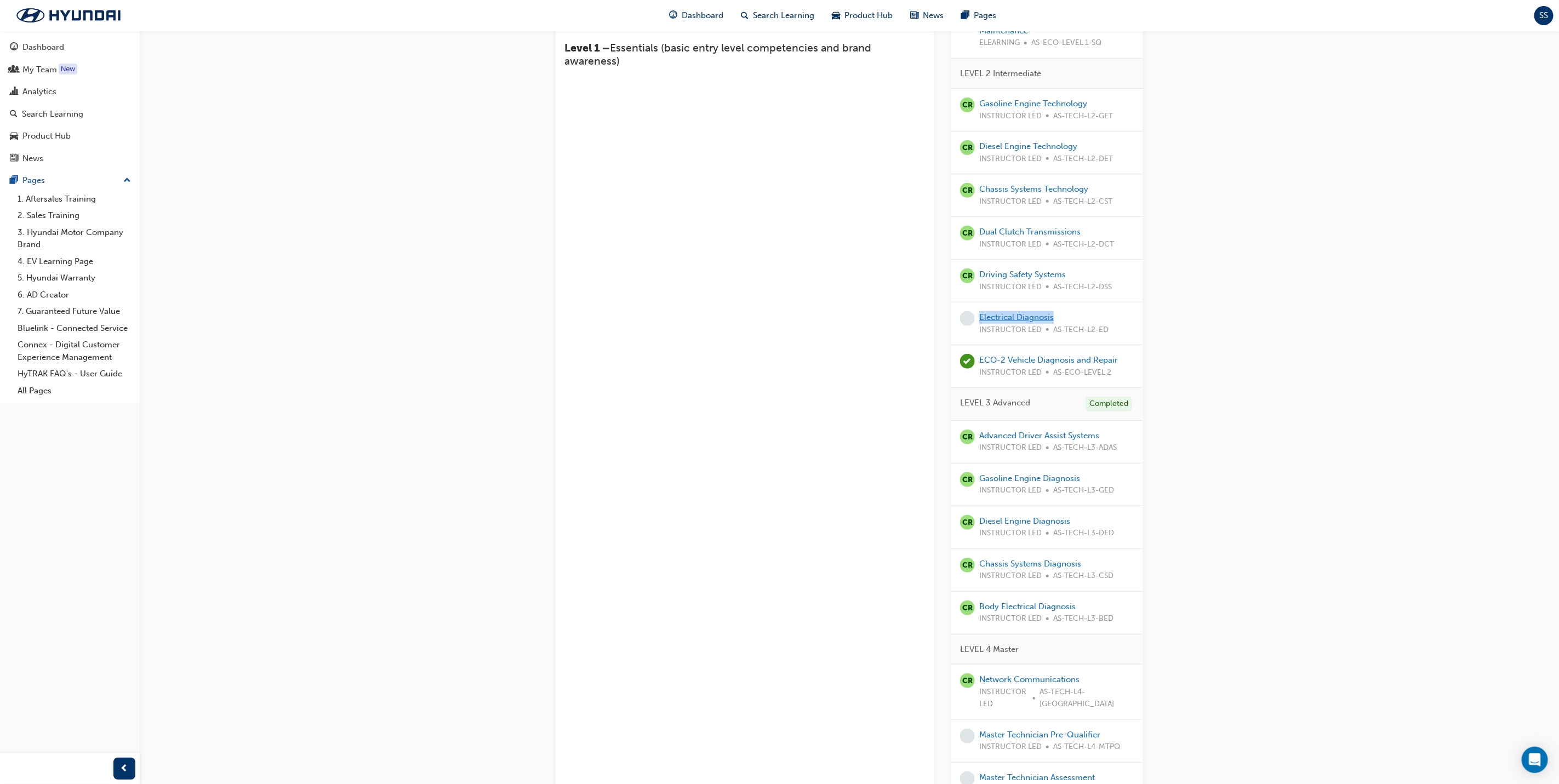
click at [980, 311] on div "Electrical Diagnosis INSTRUCTOR LED AS-TECH-L2-ED" at bounding box center [1044, 323] width 130 height 25
copy link "Electrical Diagnosis"
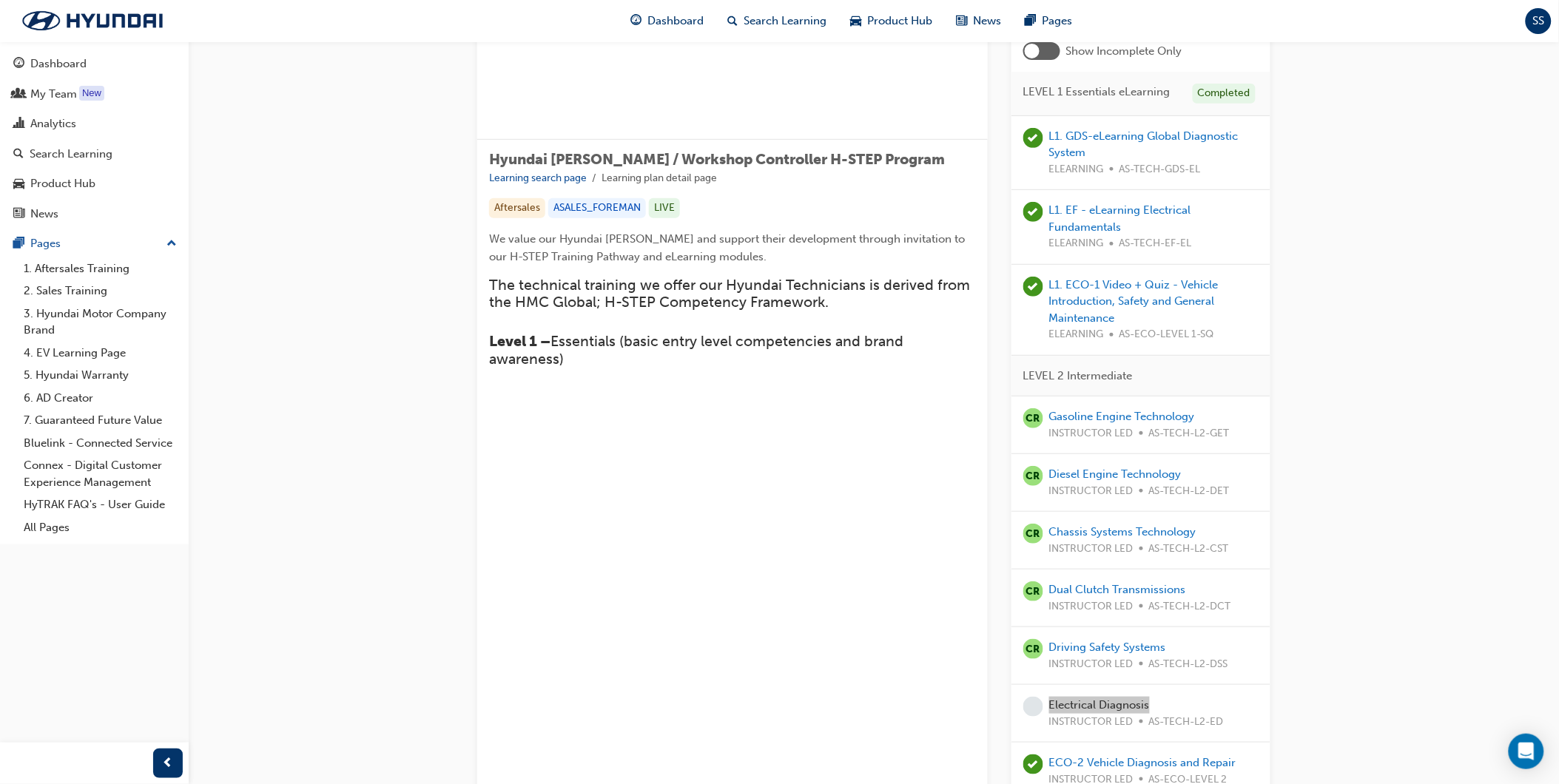
scroll to position [158, 0]
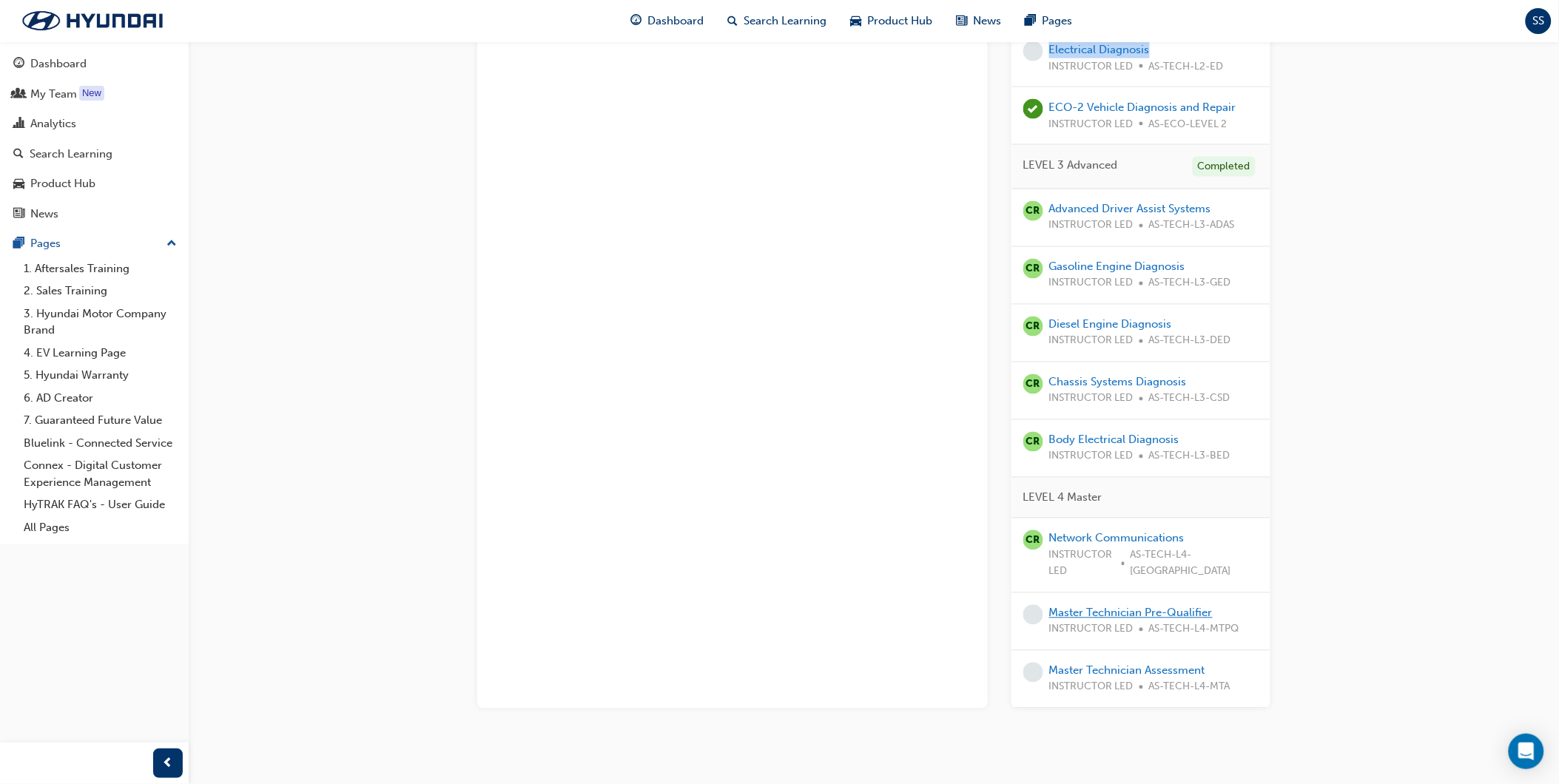
click at [1135, 606] on link "Master Technician Pre-Qualifier" at bounding box center [1131, 612] width 163 height 13
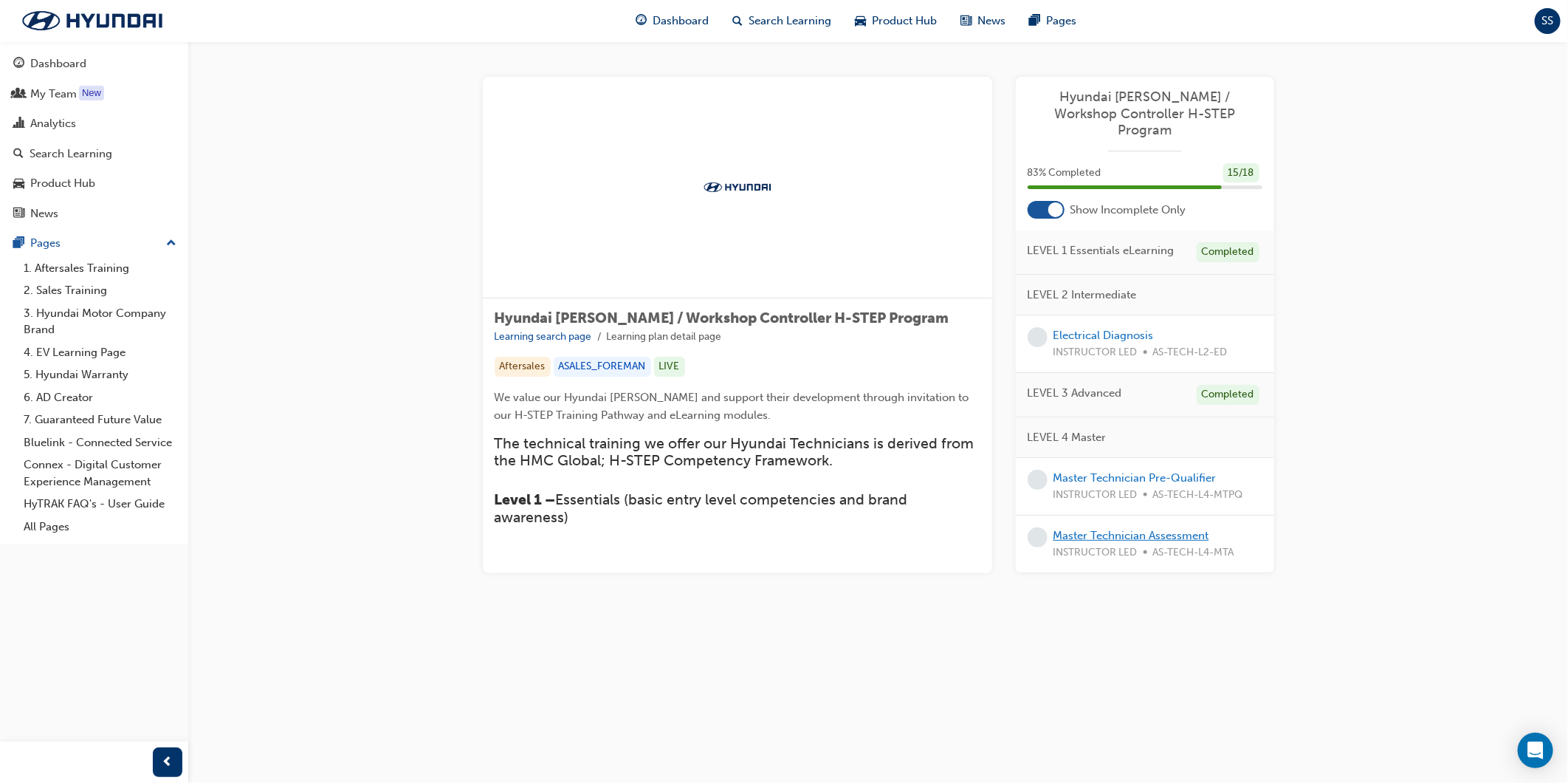
click at [1162, 529] on link "Master Technician Assessment" at bounding box center [1131, 535] width 156 height 13
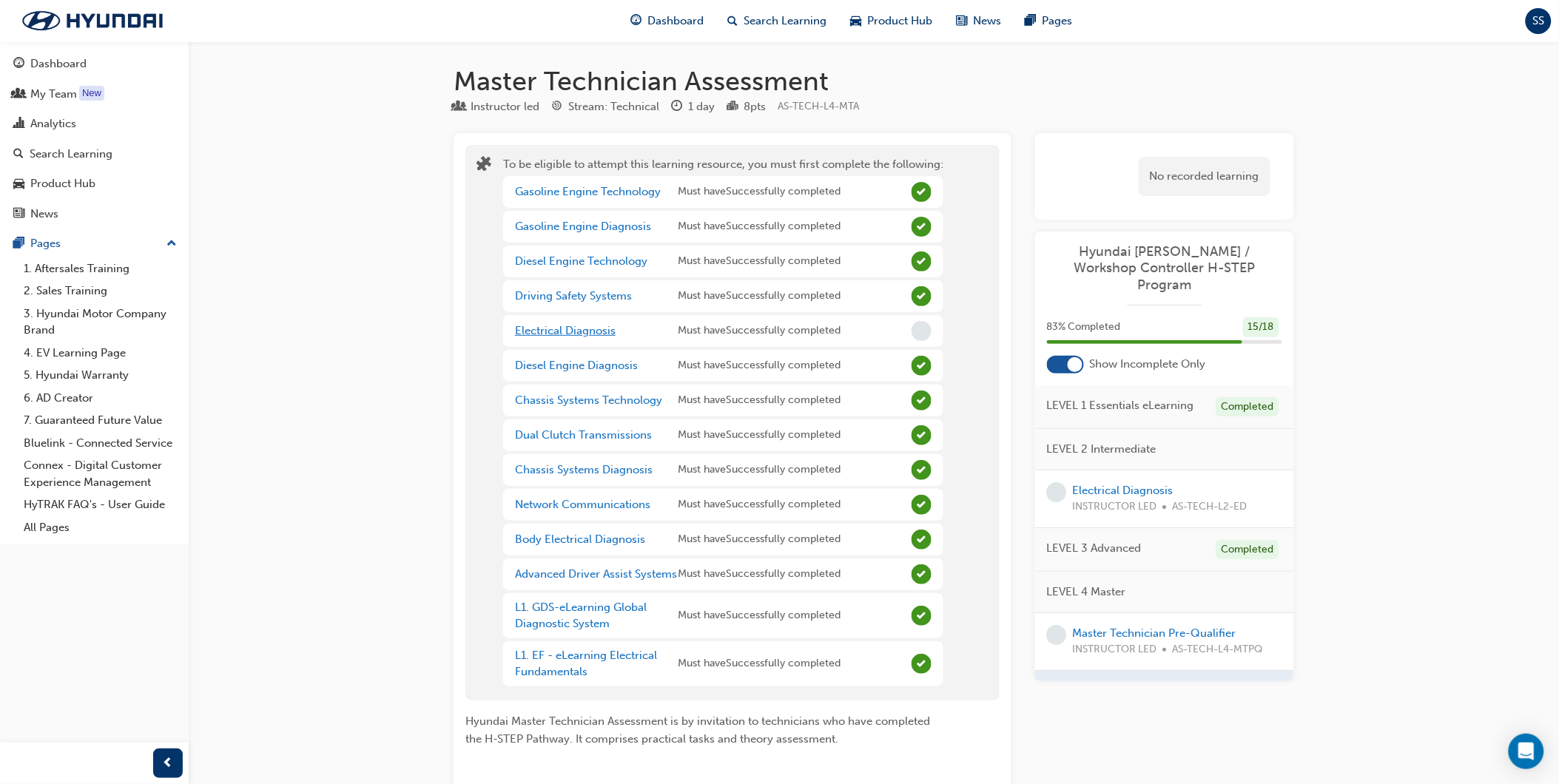
click at [551, 328] on link "Electrical Diagnosis" at bounding box center [565, 331] width 101 height 13
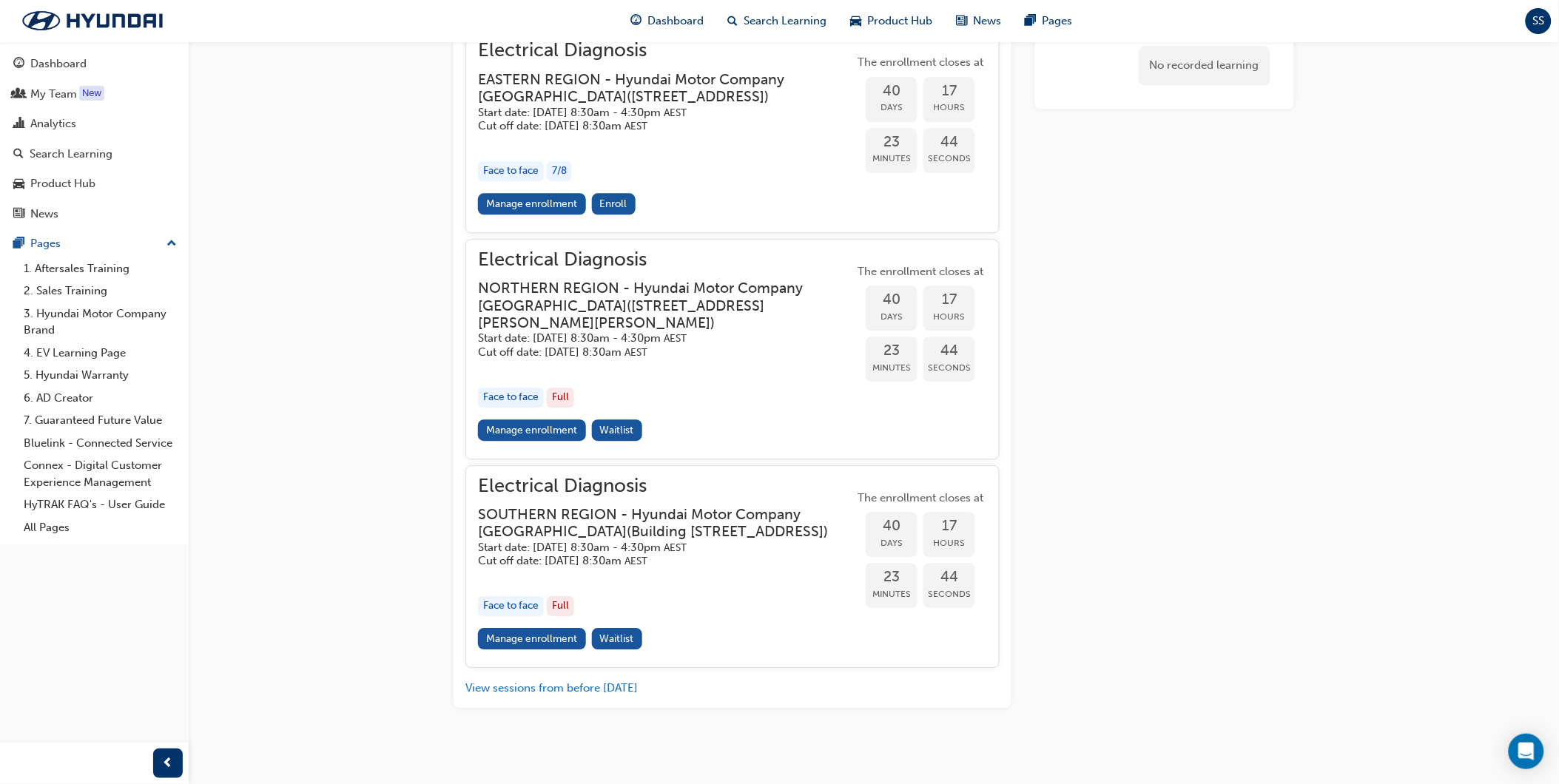
scroll to position [1150, 0]
